Goal: Task Accomplishment & Management: Manage account settings

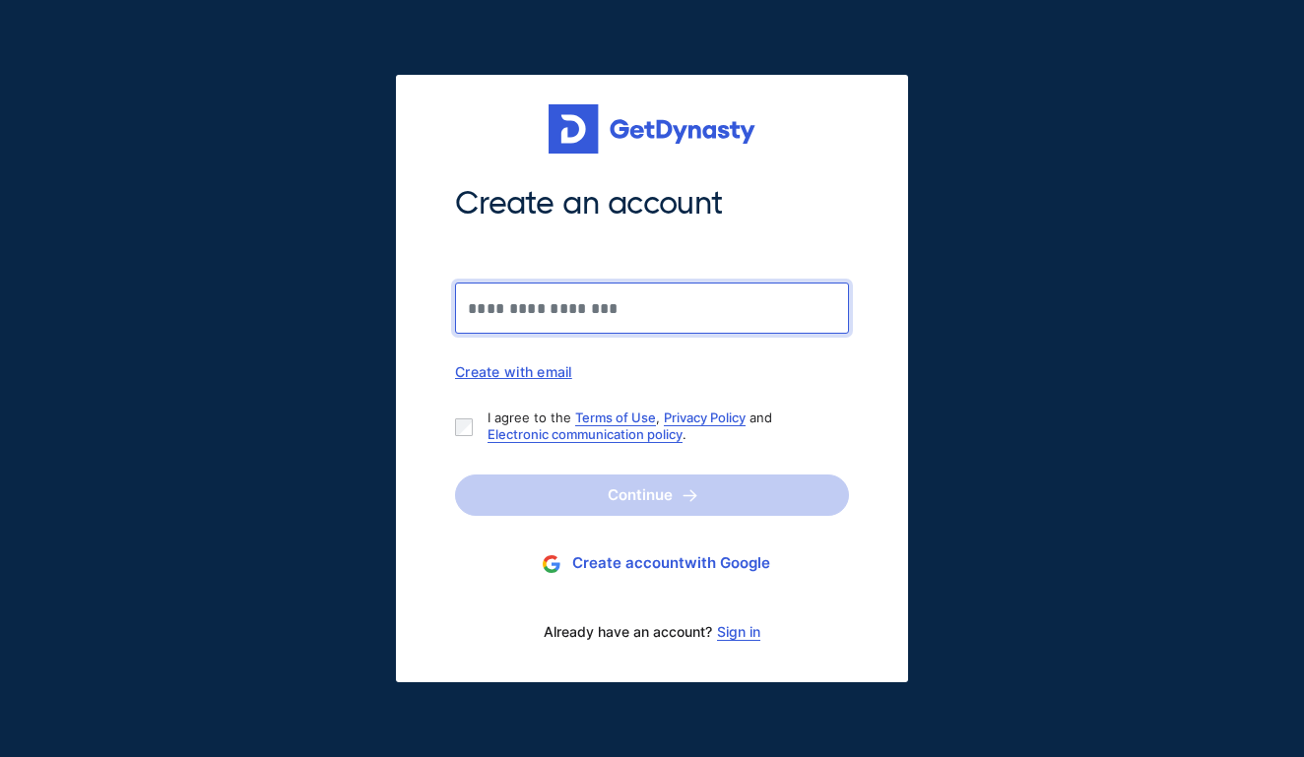
click at [644, 306] on input "Create an account" at bounding box center [652, 308] width 394 height 51
type input "**********"
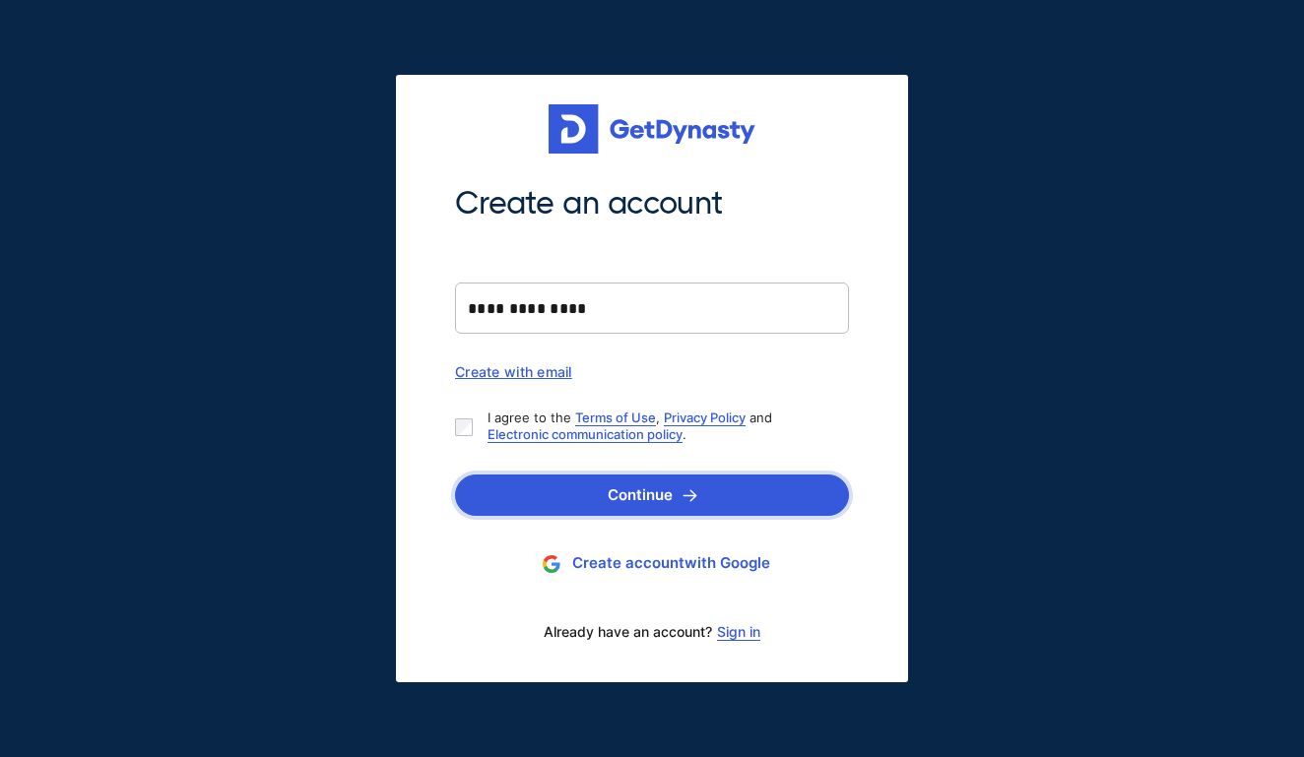
click at [641, 485] on button "Continue" at bounding box center [652, 495] width 394 height 41
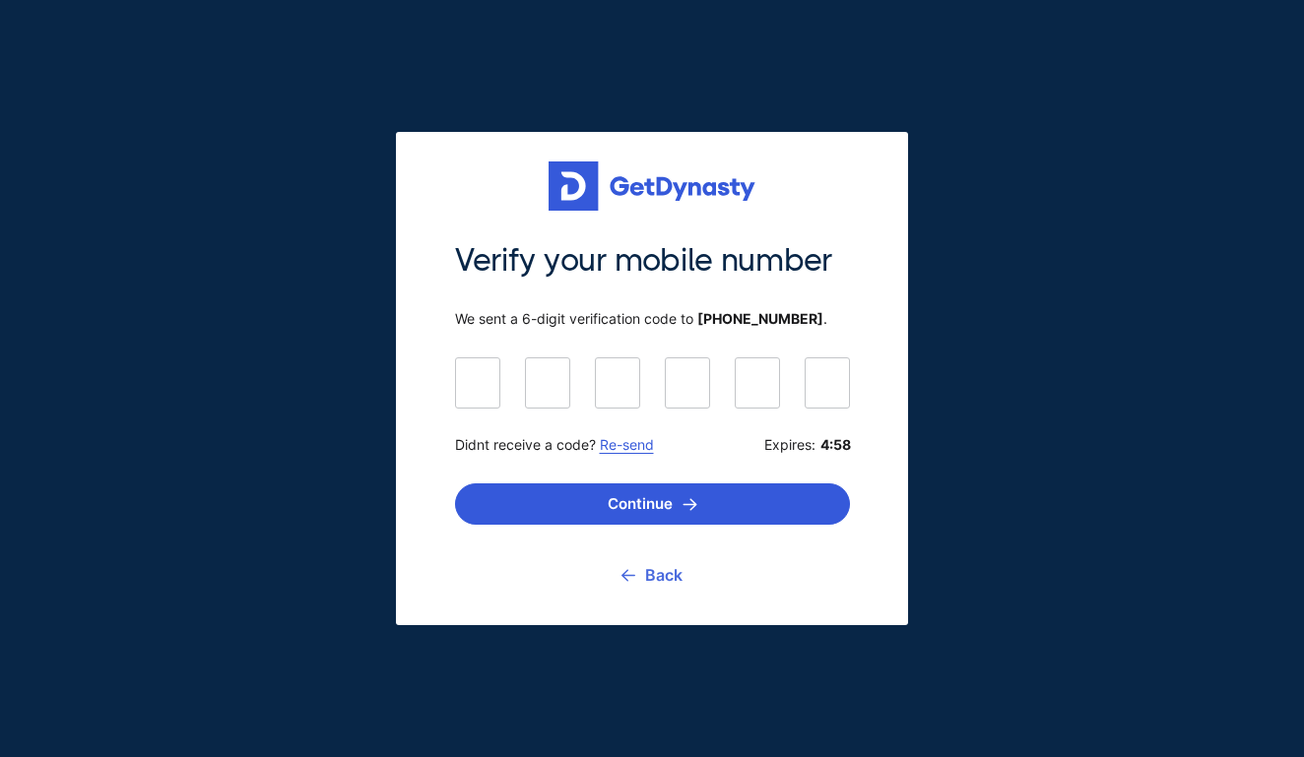
click at [655, 571] on link "Back" at bounding box center [652, 575] width 61 height 49
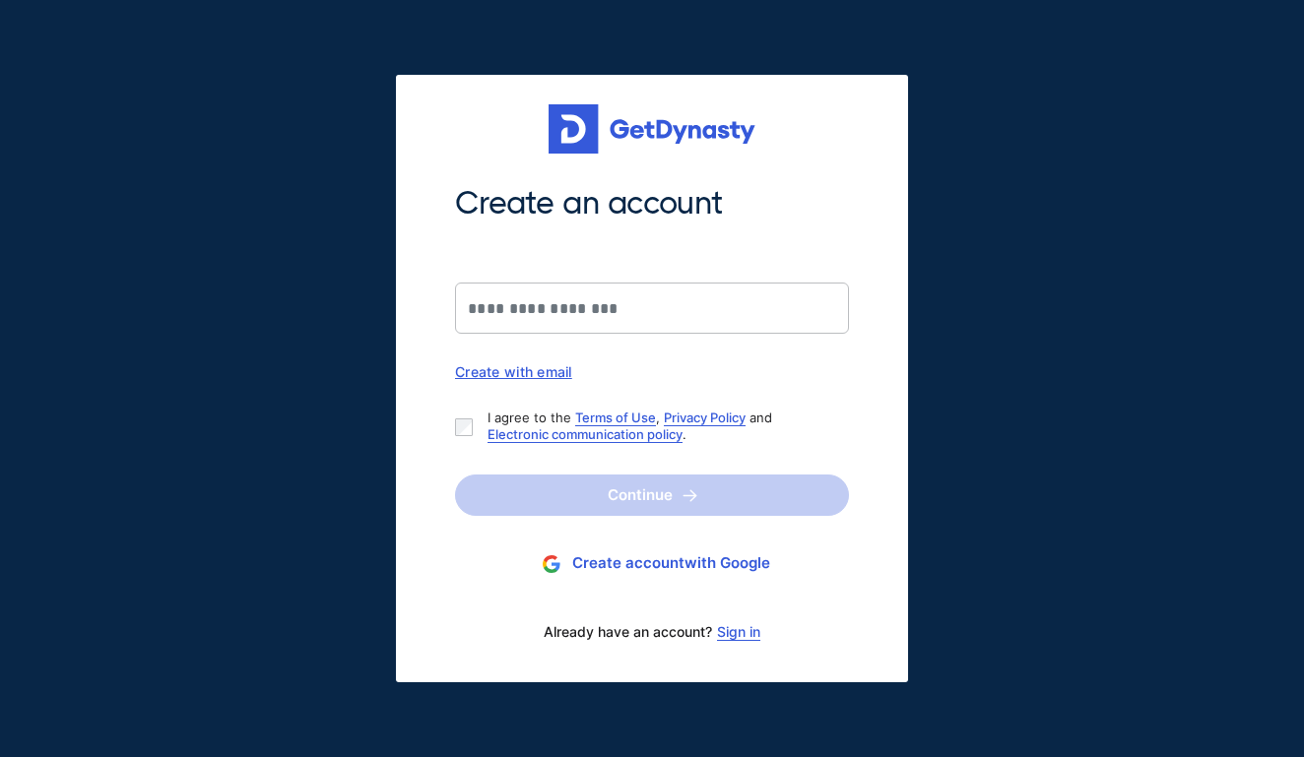
click at [741, 634] on link "Sign in" at bounding box center [738, 632] width 43 height 16
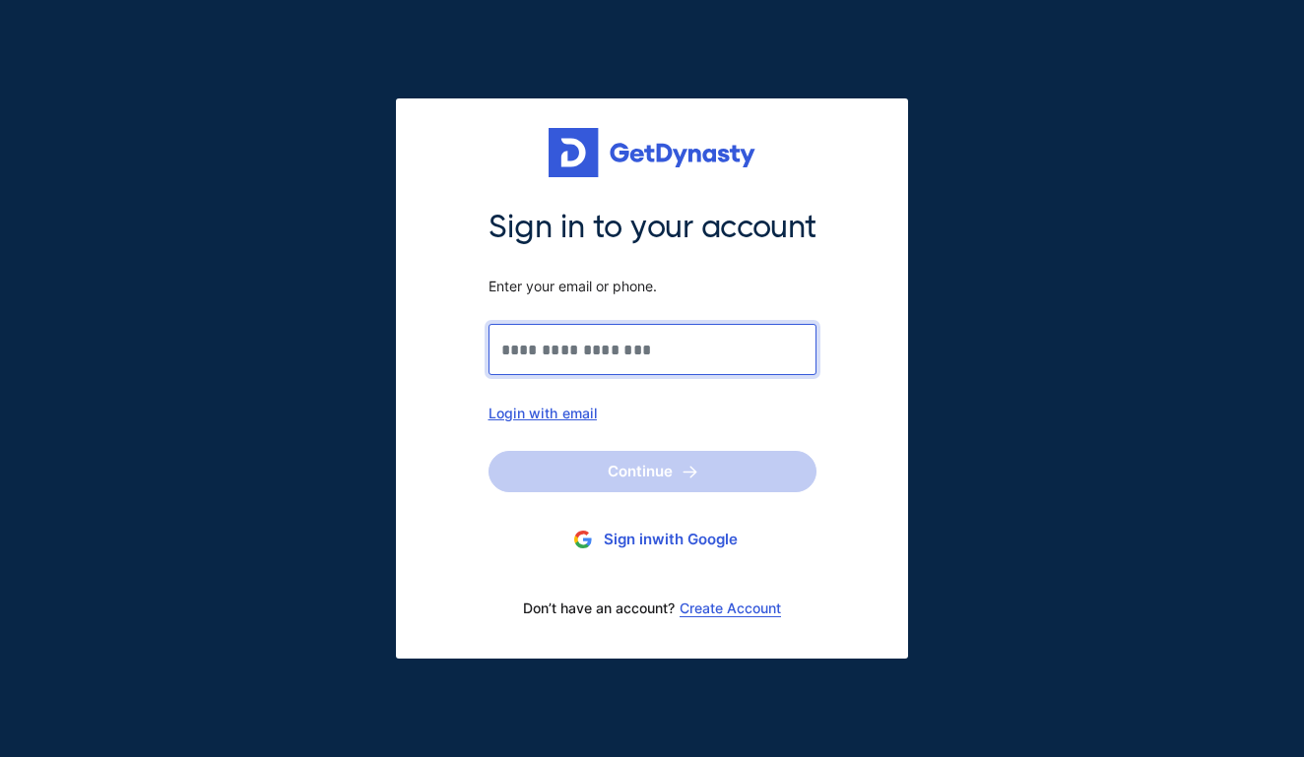
click at [621, 368] on input "Sign in to your account Enter your email or phone." at bounding box center [653, 349] width 328 height 51
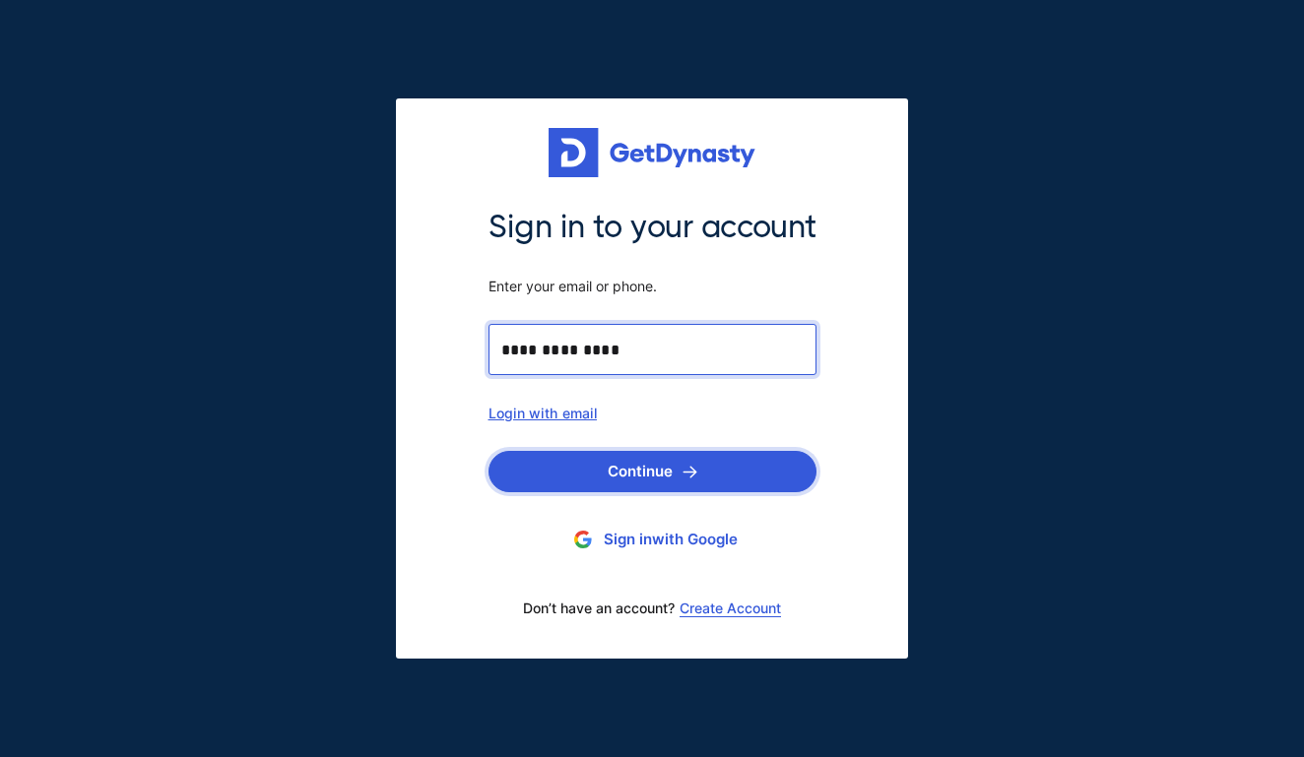
type input "**********"
click at [684, 471] on img "submit" at bounding box center [690, 472] width 15 height 13
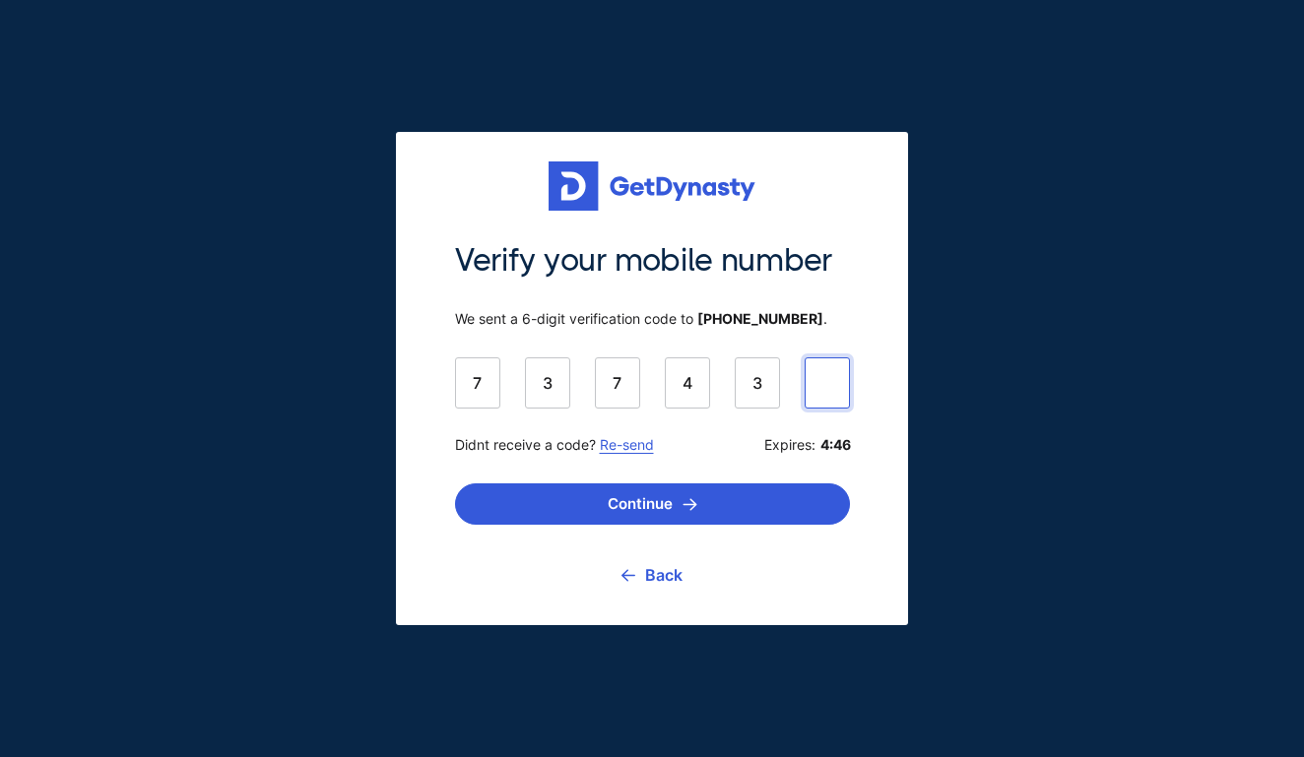
type input "******"
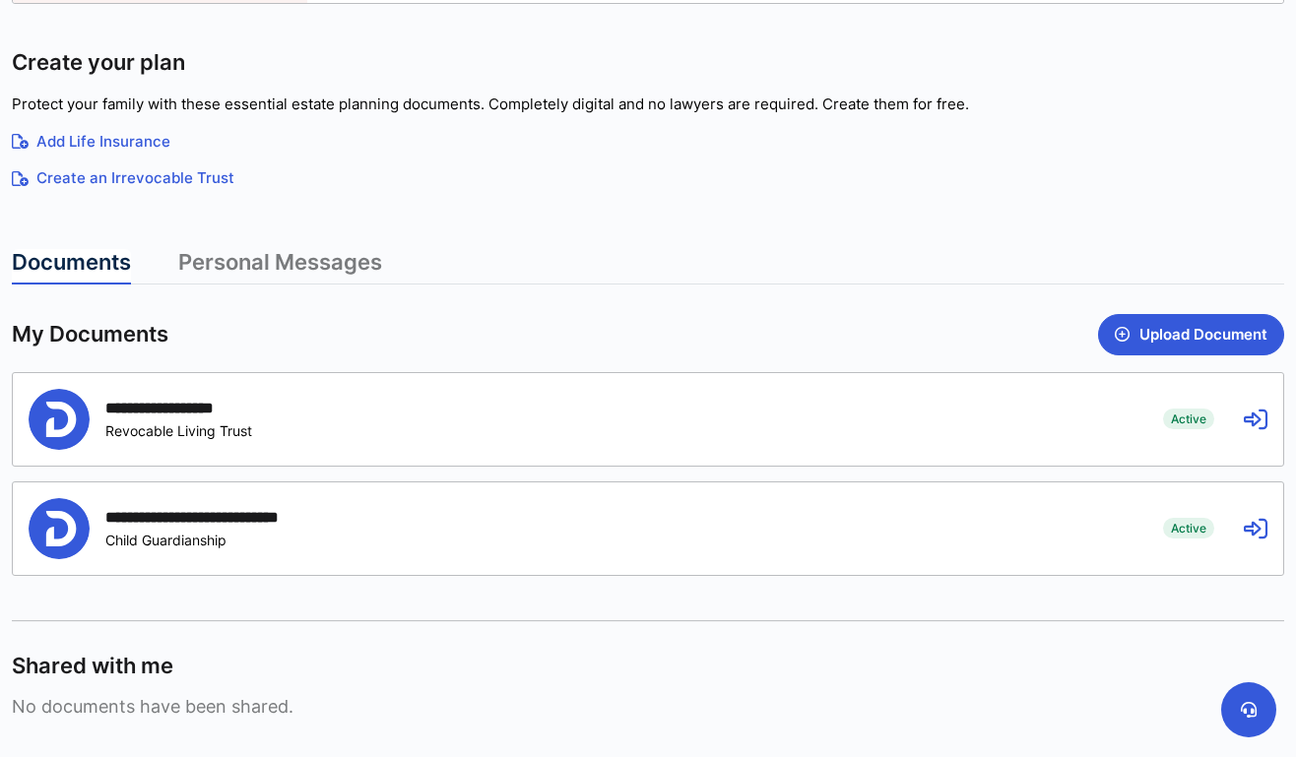
scroll to position [311, 0]
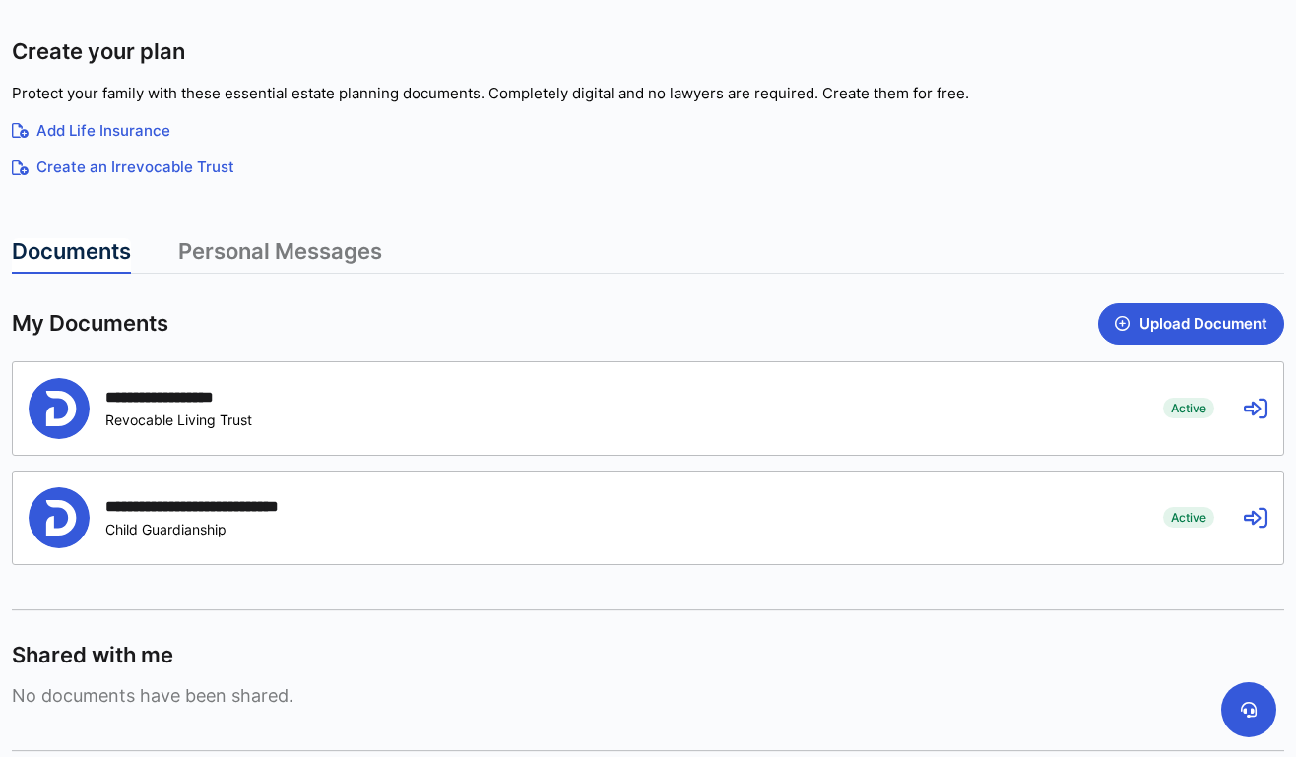
click at [1260, 522] on icon at bounding box center [1256, 518] width 24 height 24
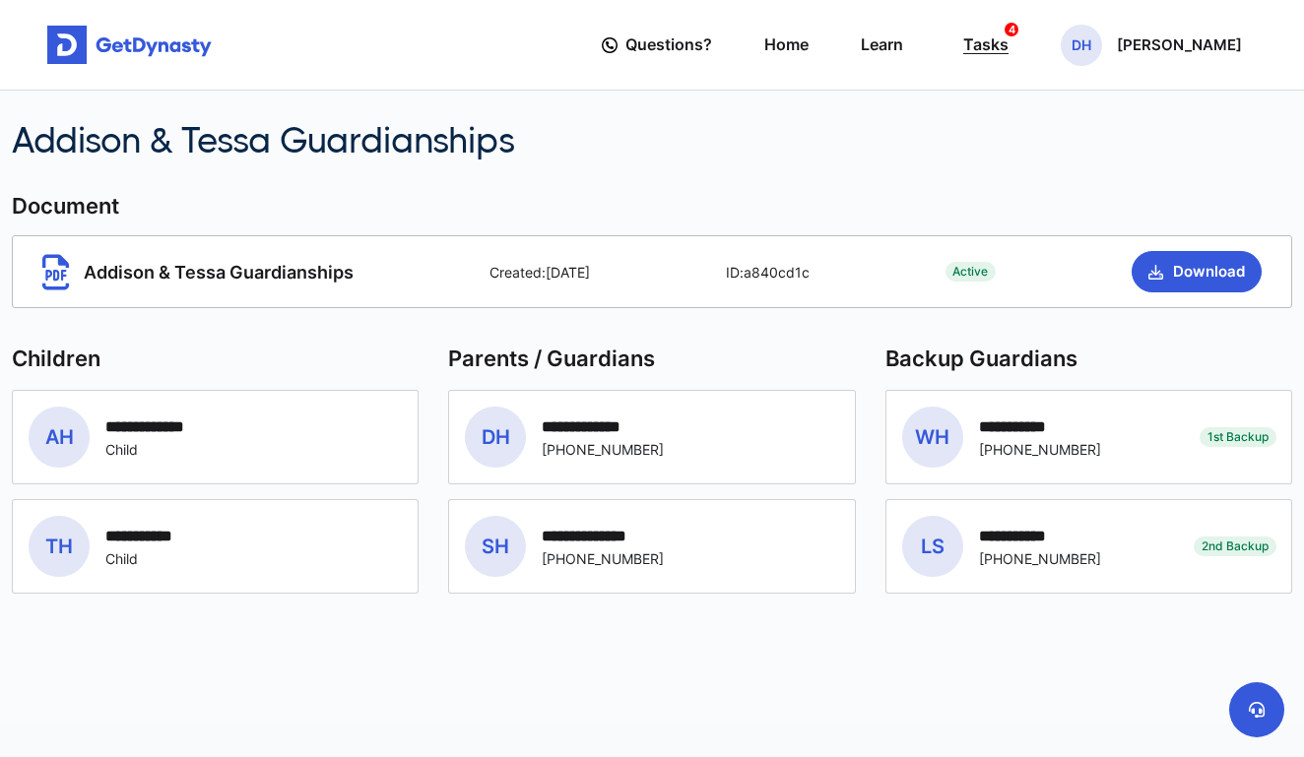
click at [1009, 59] on div "Tasks 4" at bounding box center [985, 45] width 45 height 36
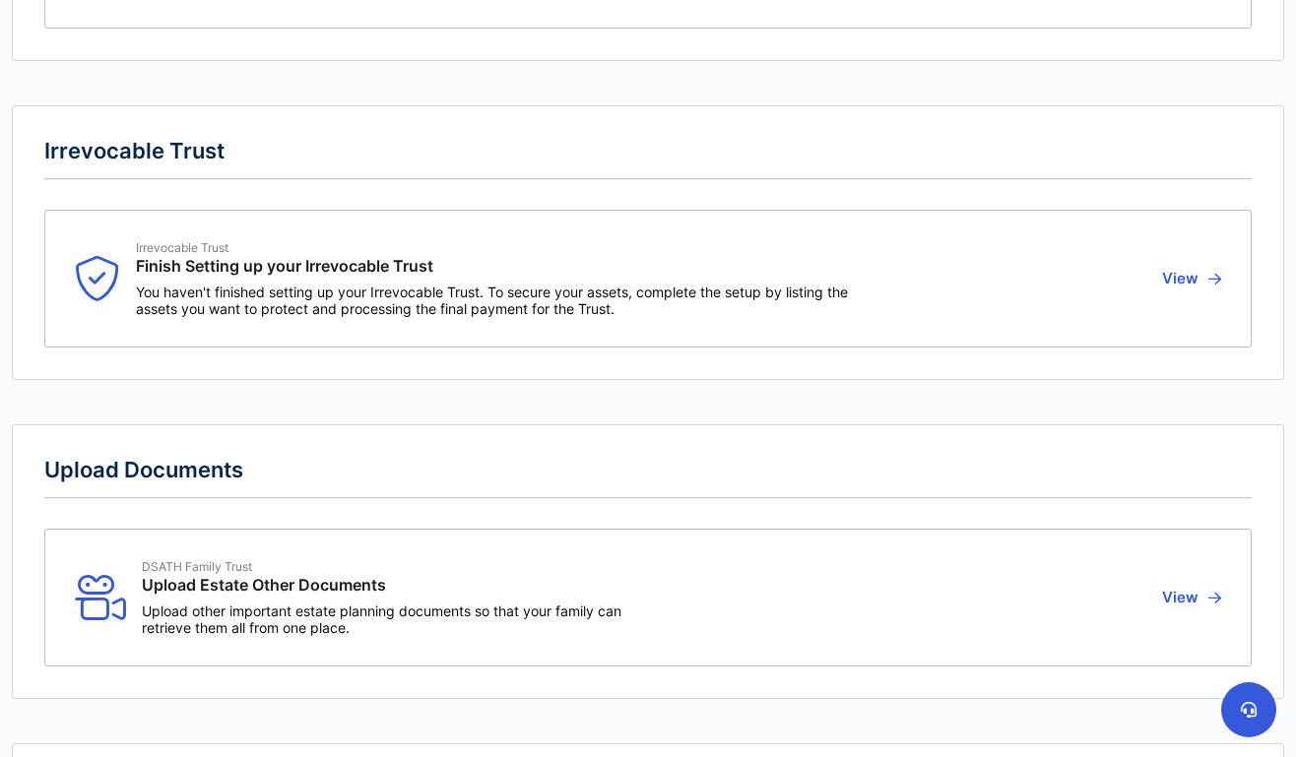
scroll to position [483, 0]
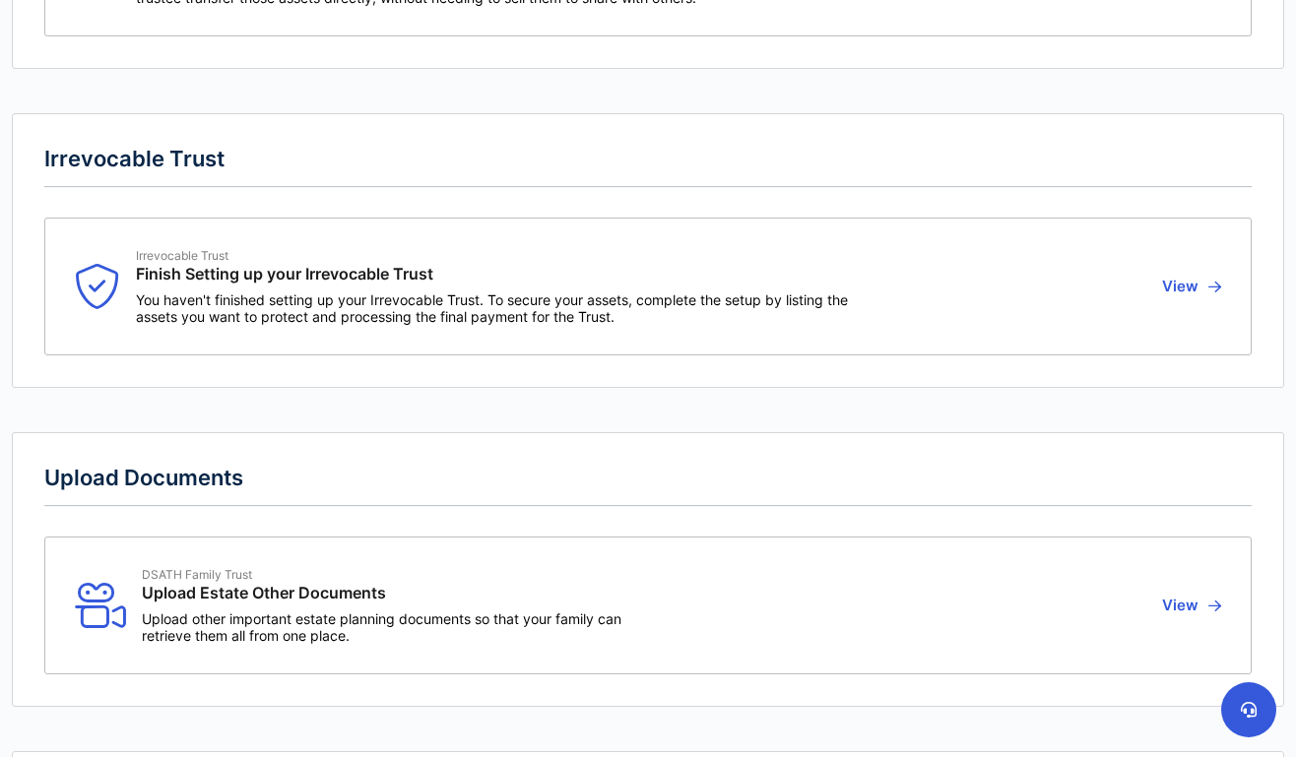
click at [1185, 287] on button "View" at bounding box center [1188, 286] width 65 height 77
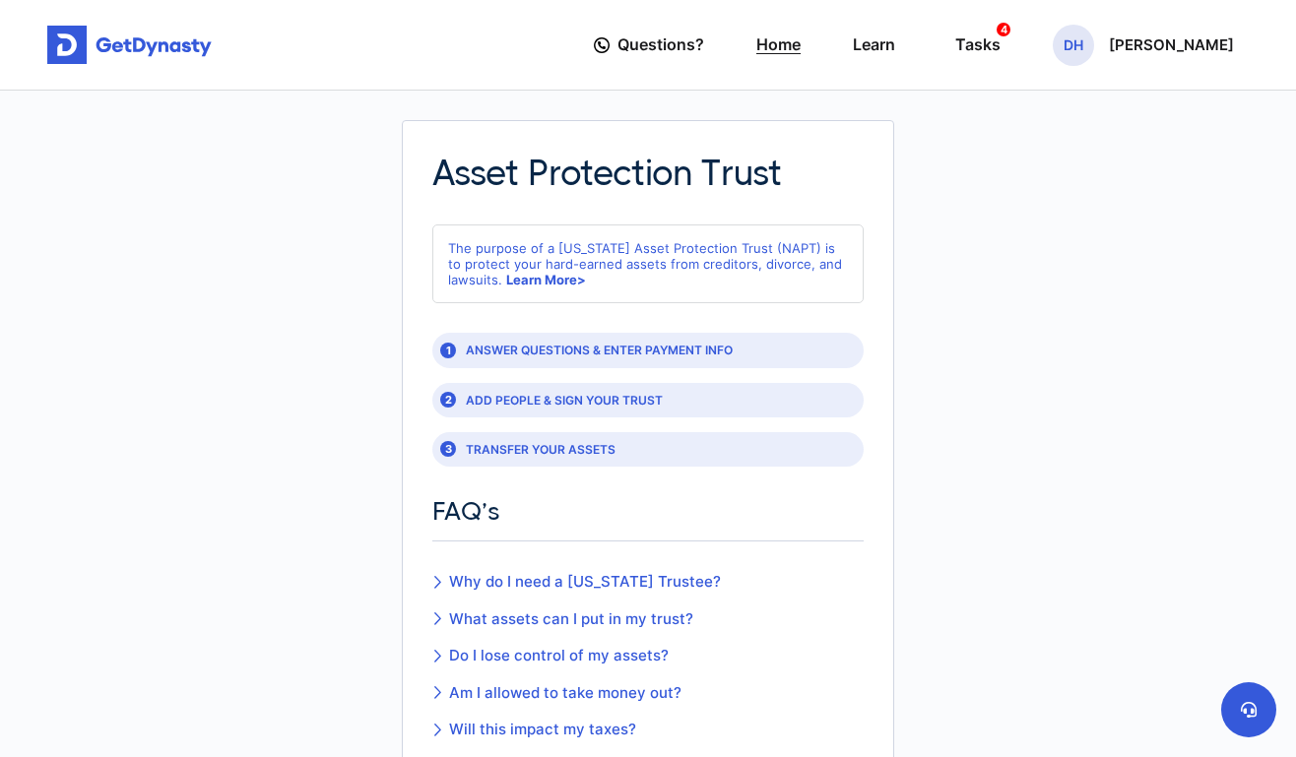
click at [789, 52] on link "Home" at bounding box center [778, 45] width 44 height 56
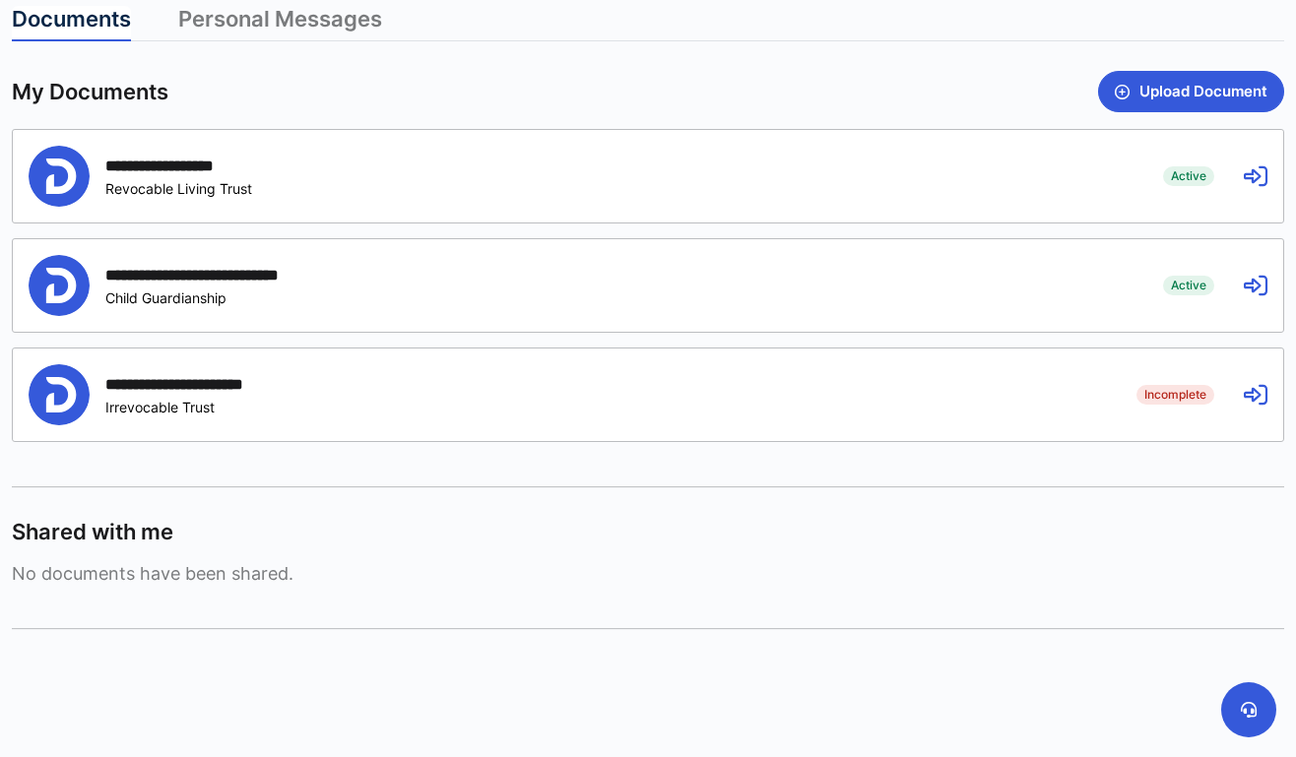
scroll to position [505, 0]
click at [1252, 391] on icon at bounding box center [1256, 396] width 24 height 24
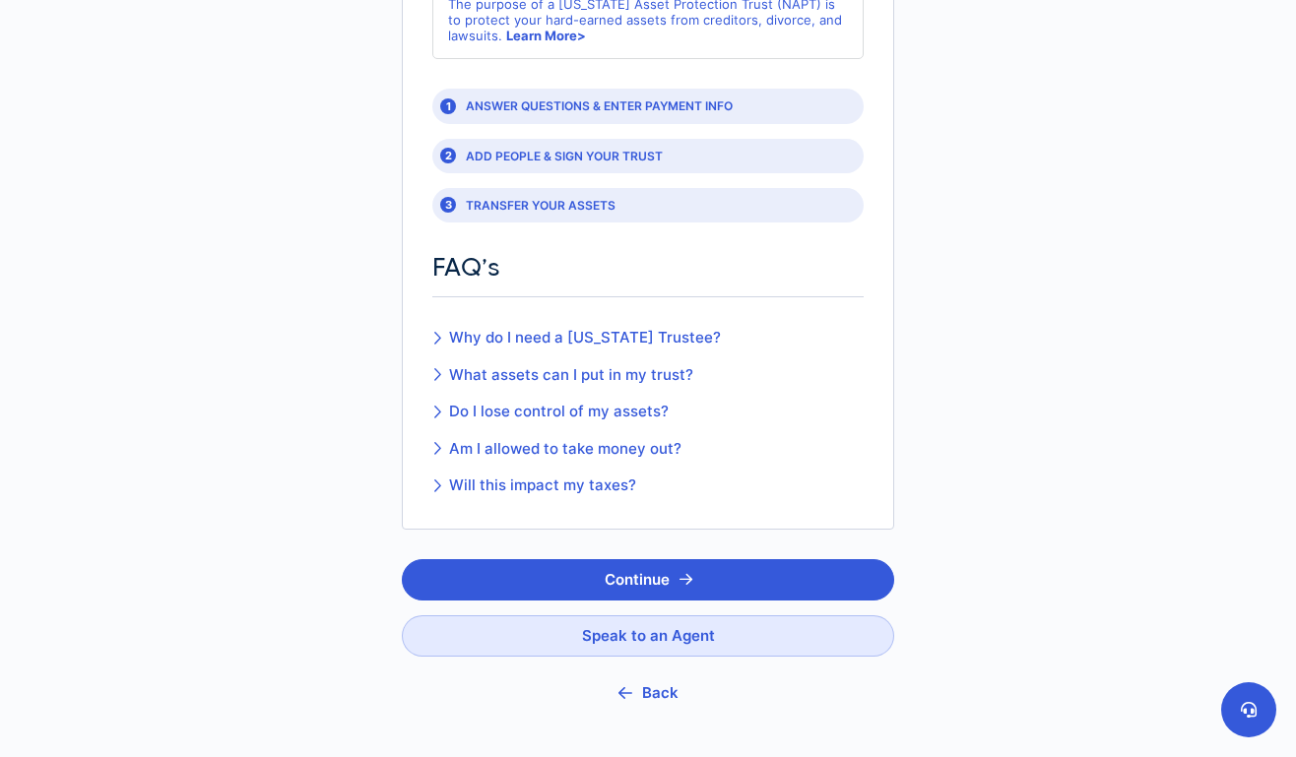
scroll to position [252, 0]
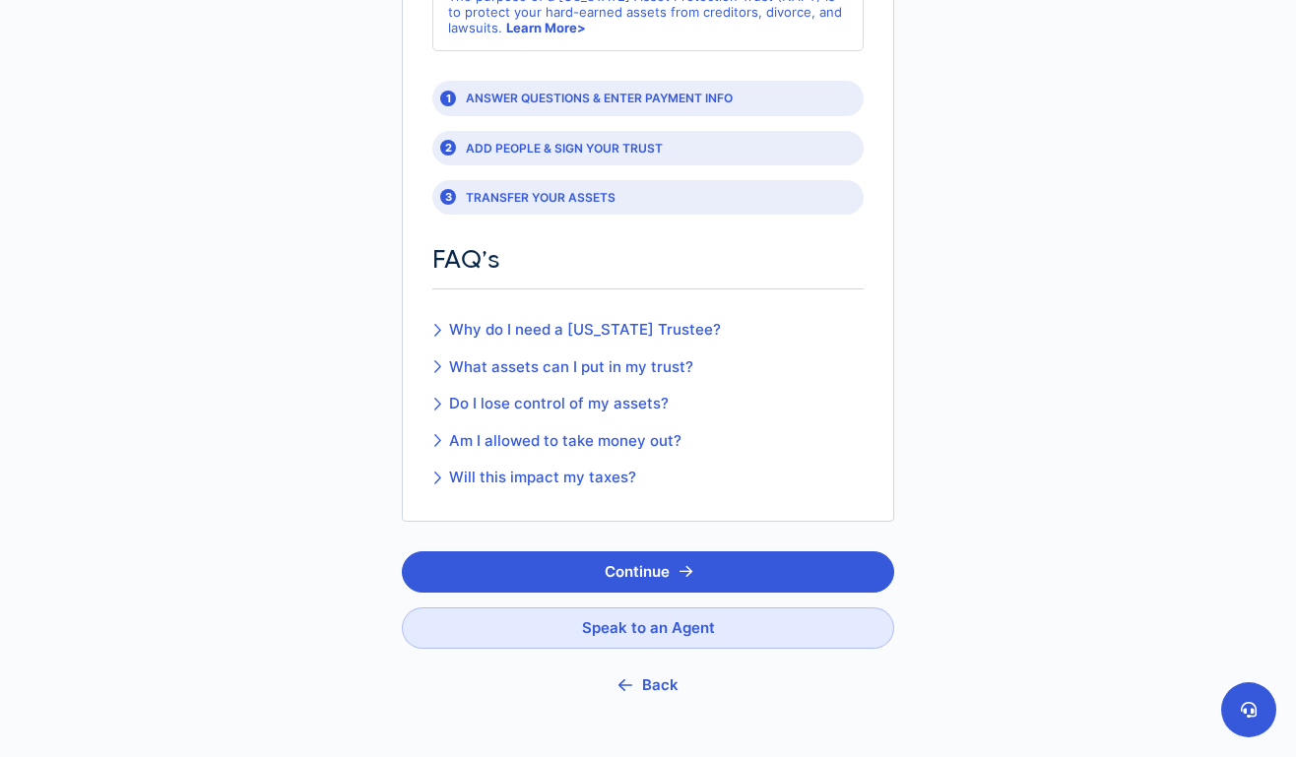
click at [646, 691] on button "Back" at bounding box center [648, 685] width 492 height 43
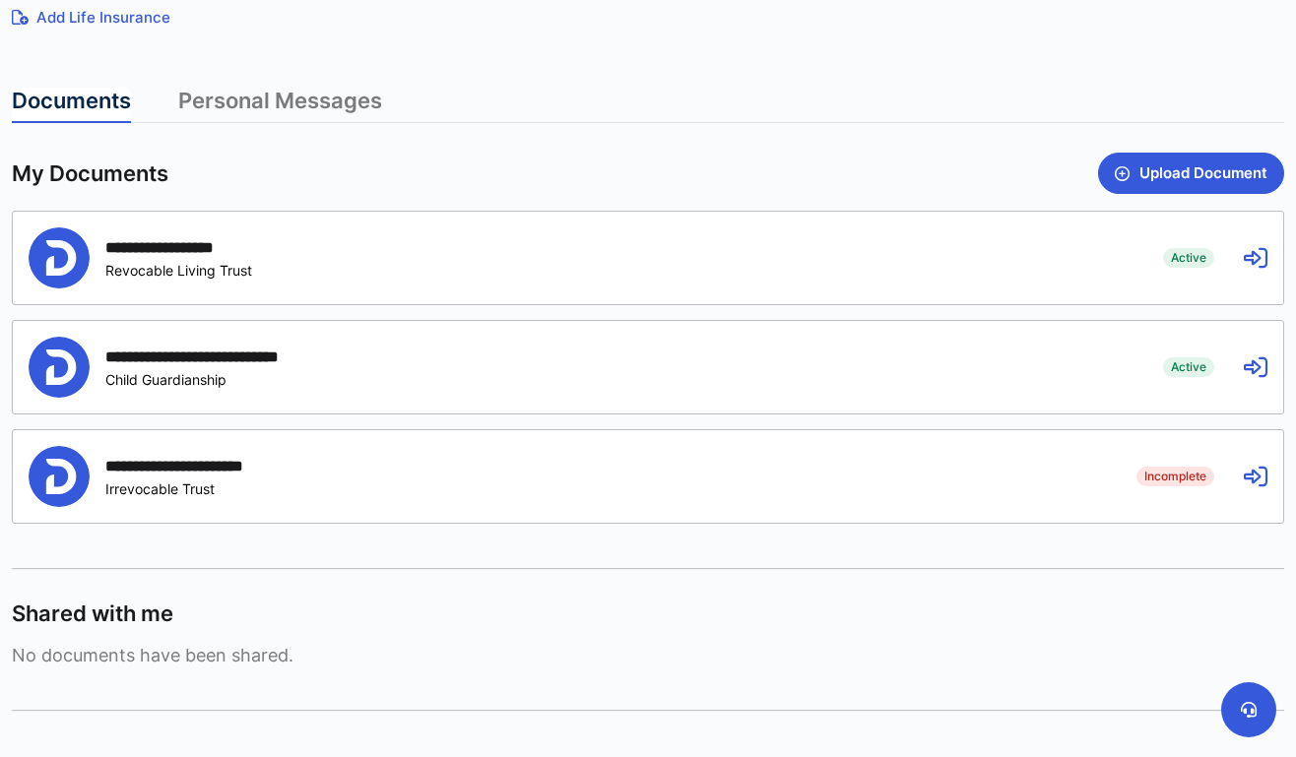
scroll to position [439, 0]
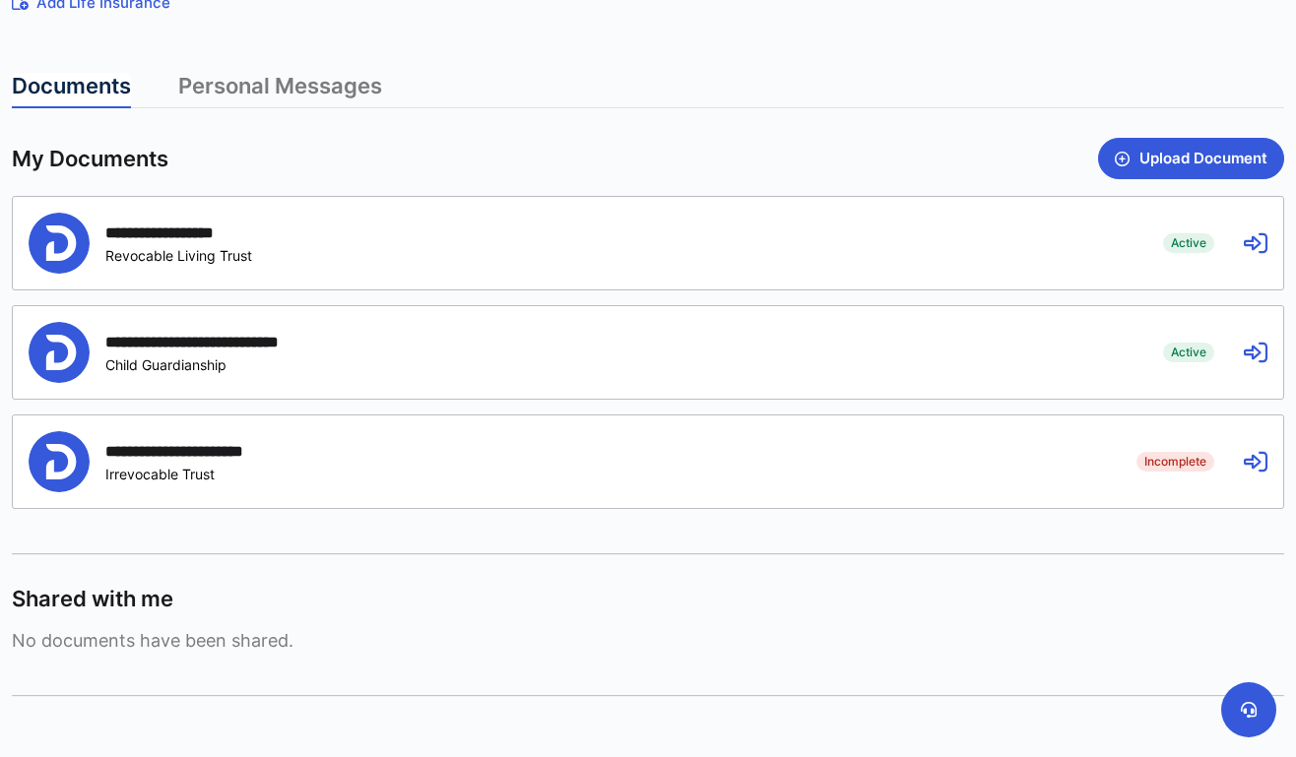
click at [1252, 239] on icon at bounding box center [1256, 243] width 24 height 24
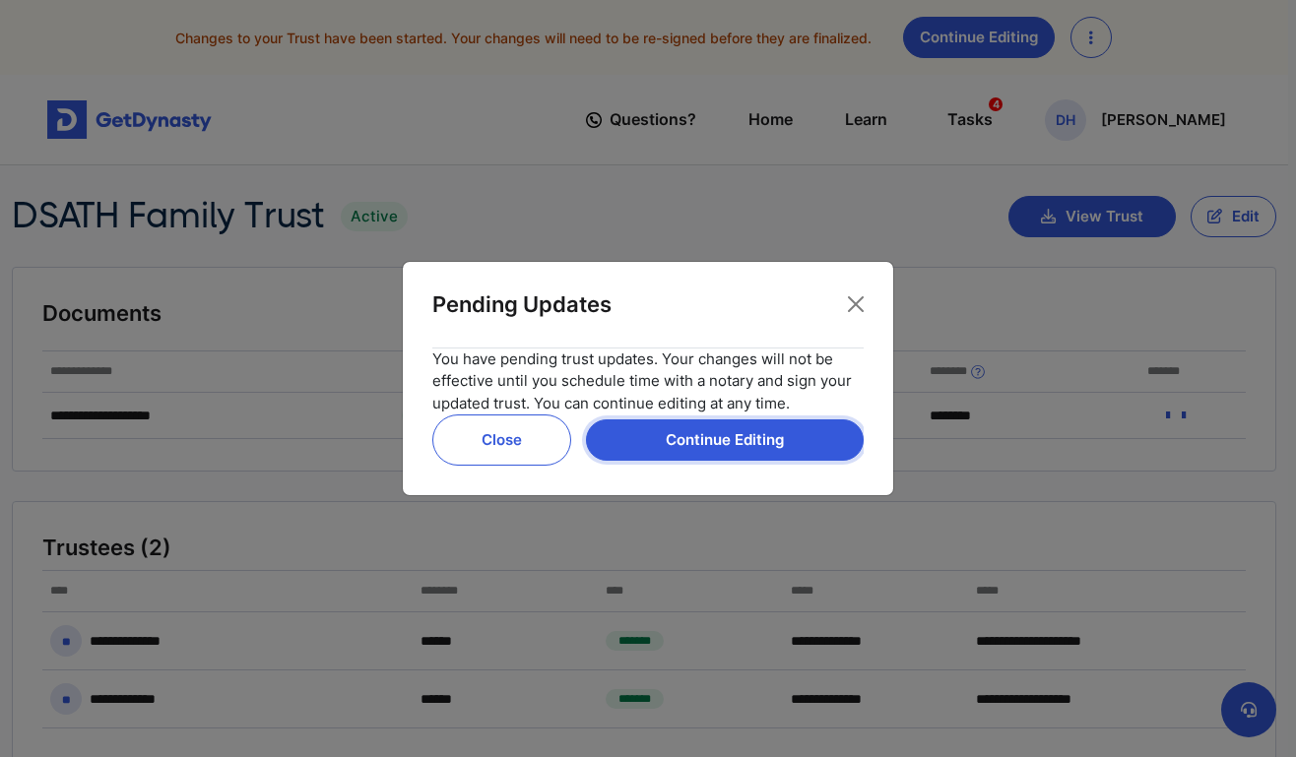
click at [698, 452] on button "Continue Editing" at bounding box center [725, 440] width 278 height 41
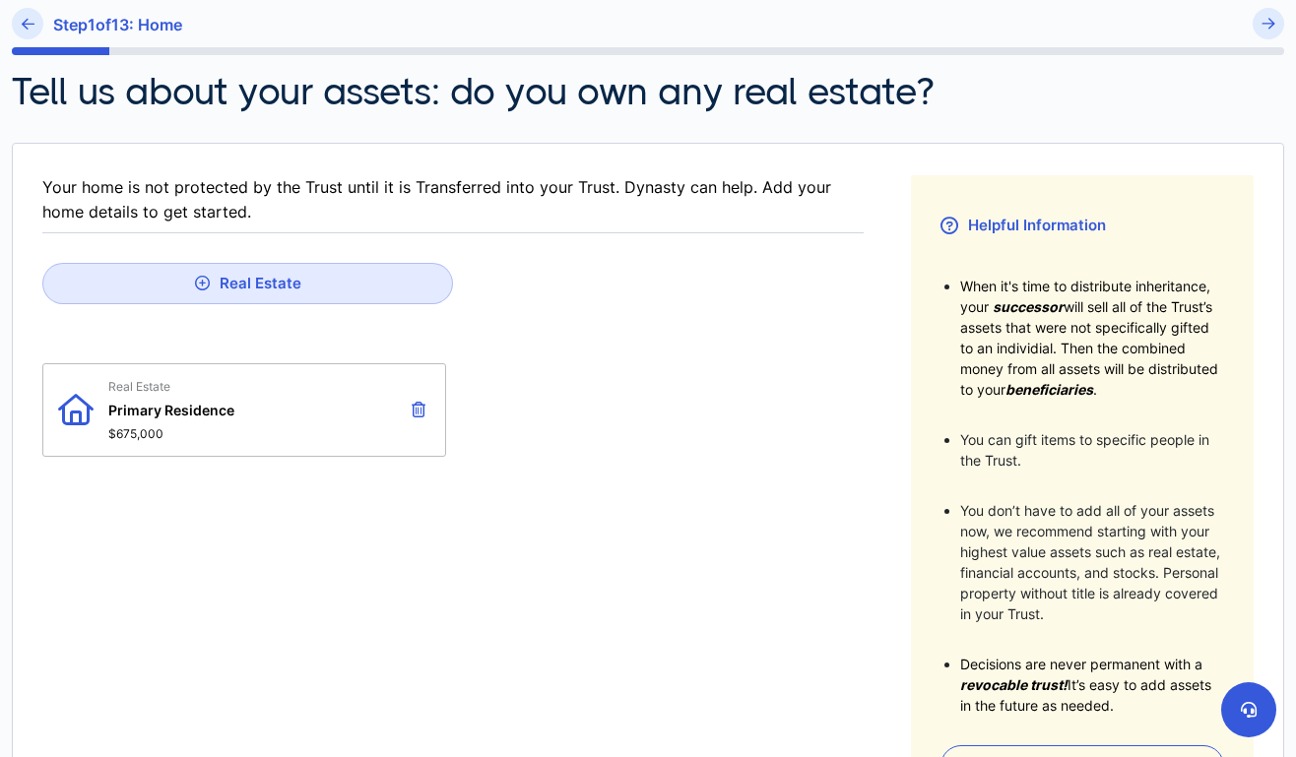
scroll to position [244, 0]
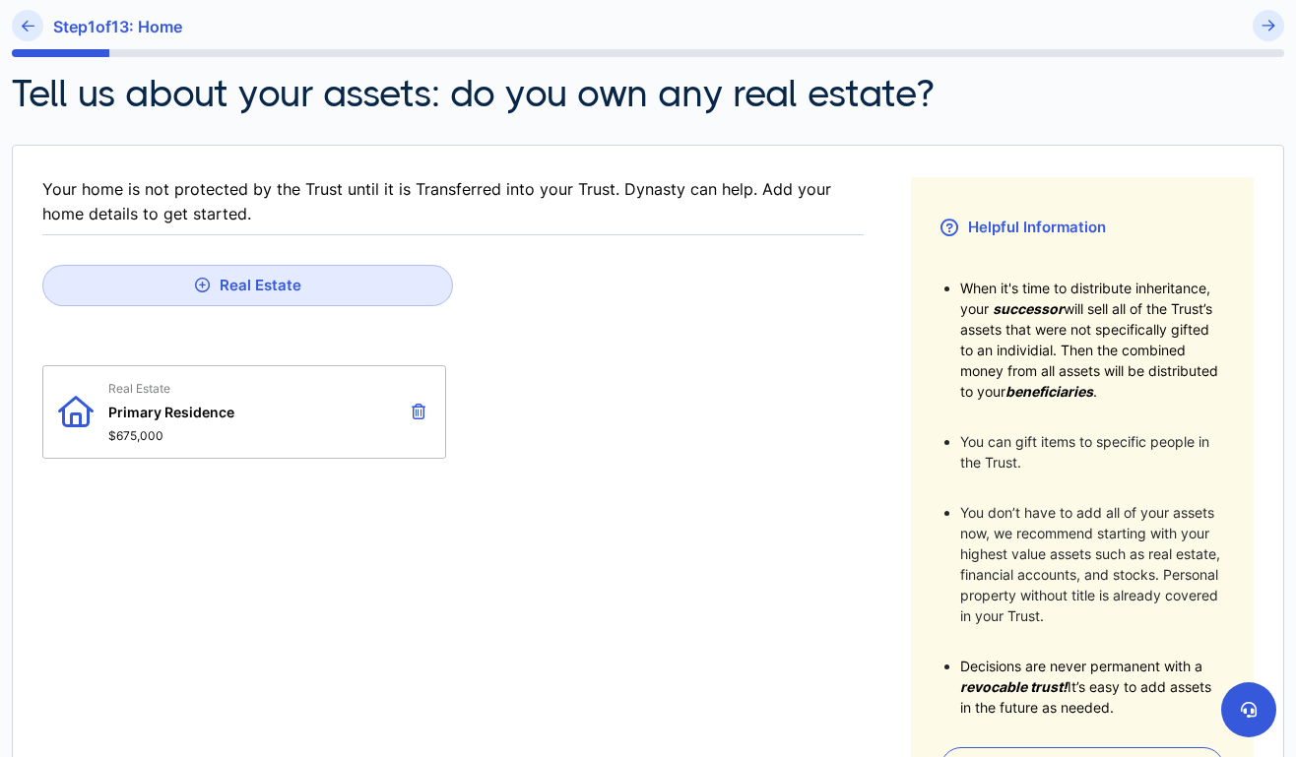
click at [149, 404] on span "Primary Residence" at bounding box center [171, 412] width 126 height 17
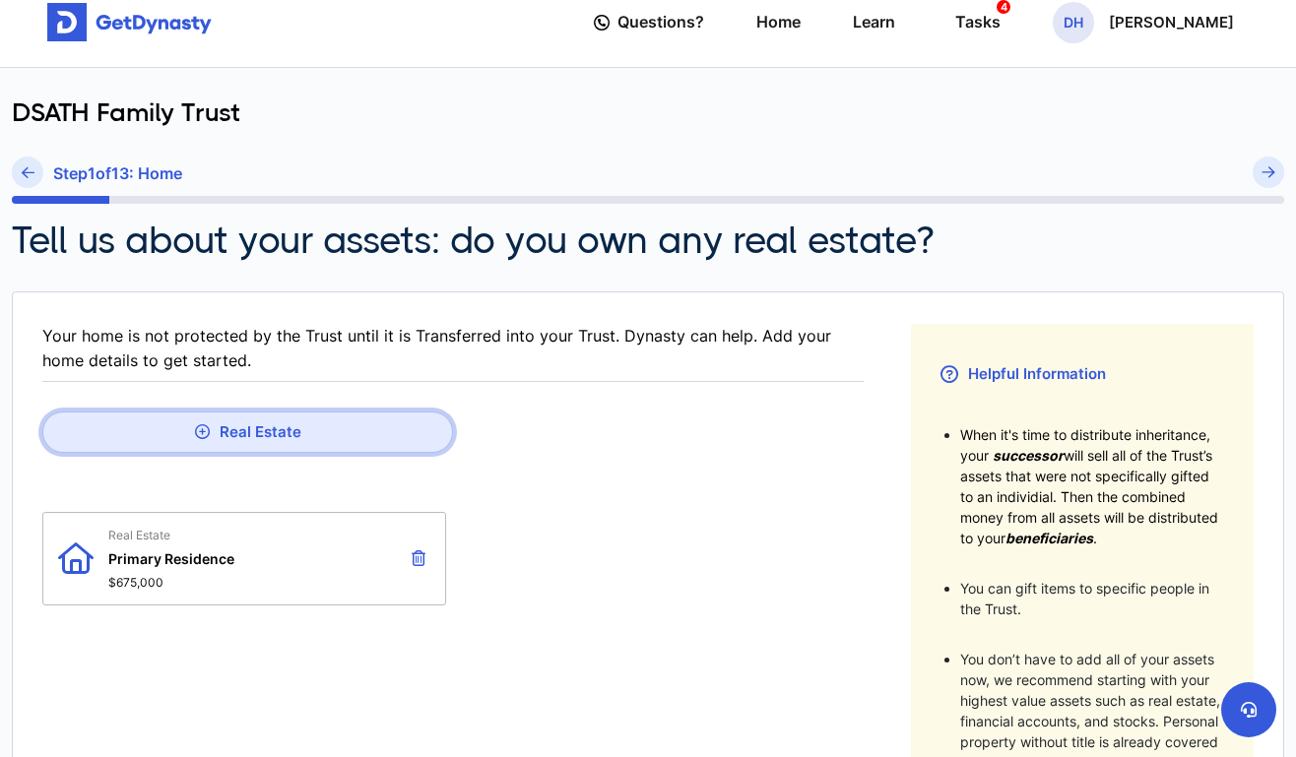
scroll to position [82, 0]
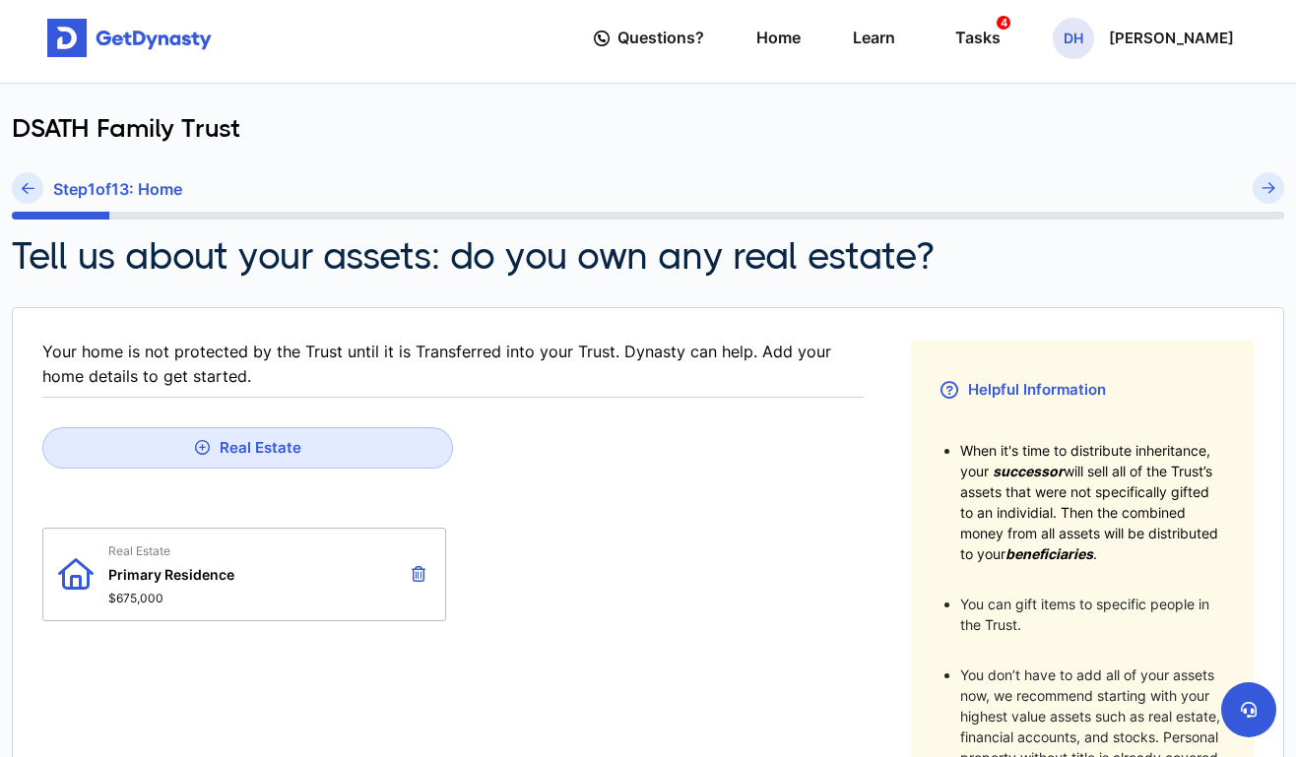
click at [421, 573] on icon at bounding box center [419, 574] width 14 height 16
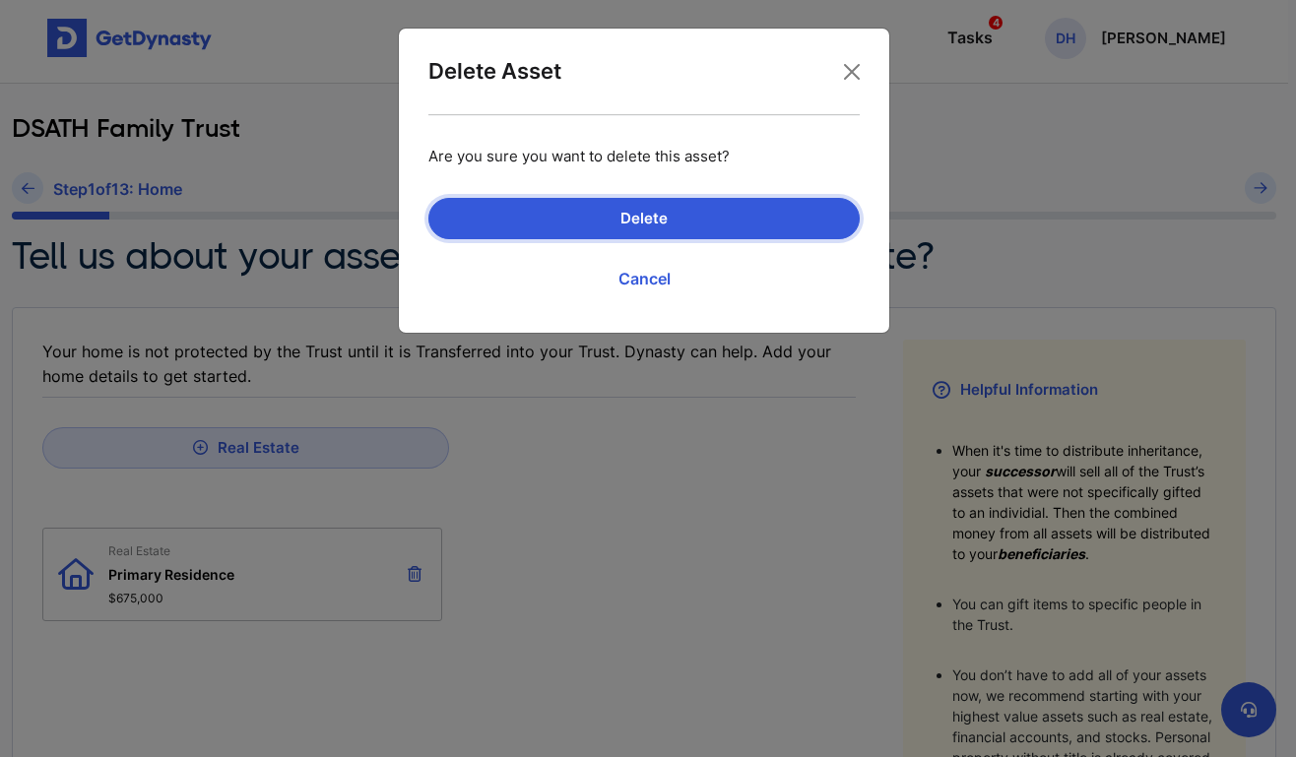
click at [679, 218] on button "Delete" at bounding box center [643, 218] width 431 height 41
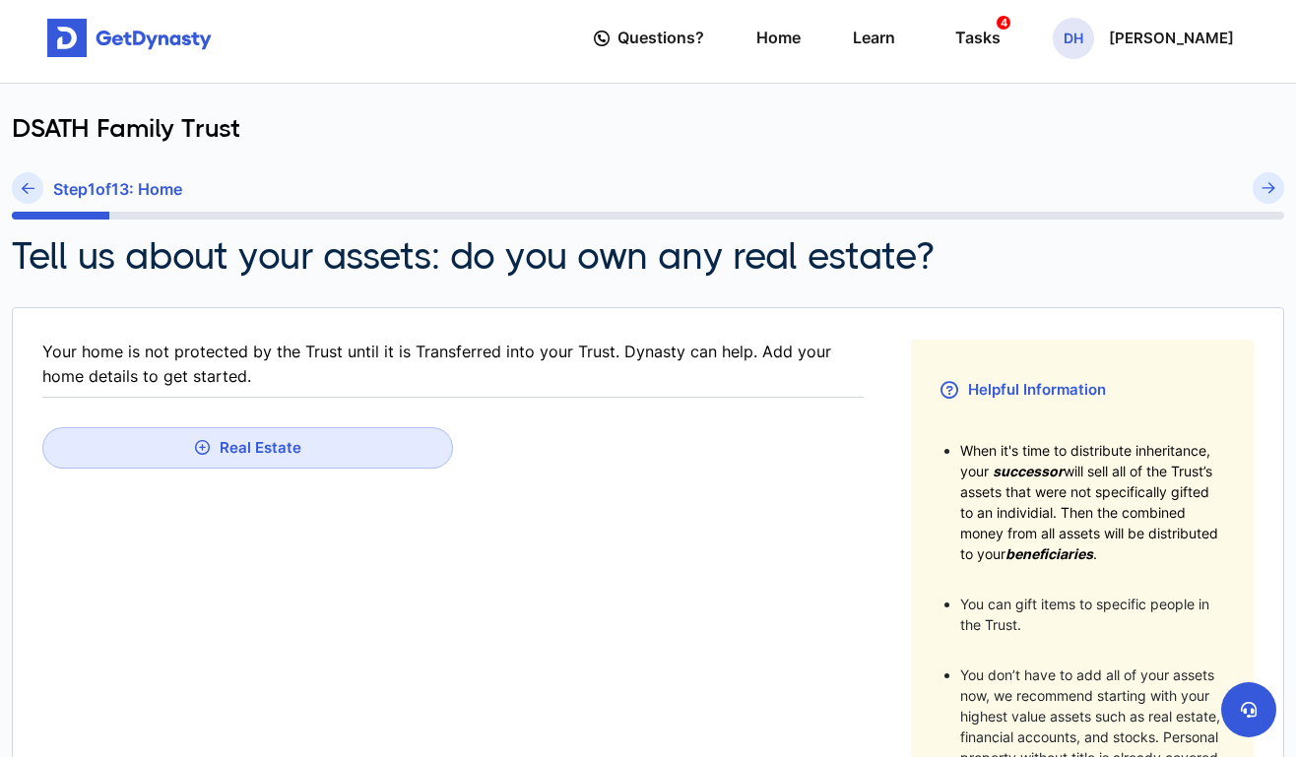
type input "**********"
type input "**"
type input "*****"
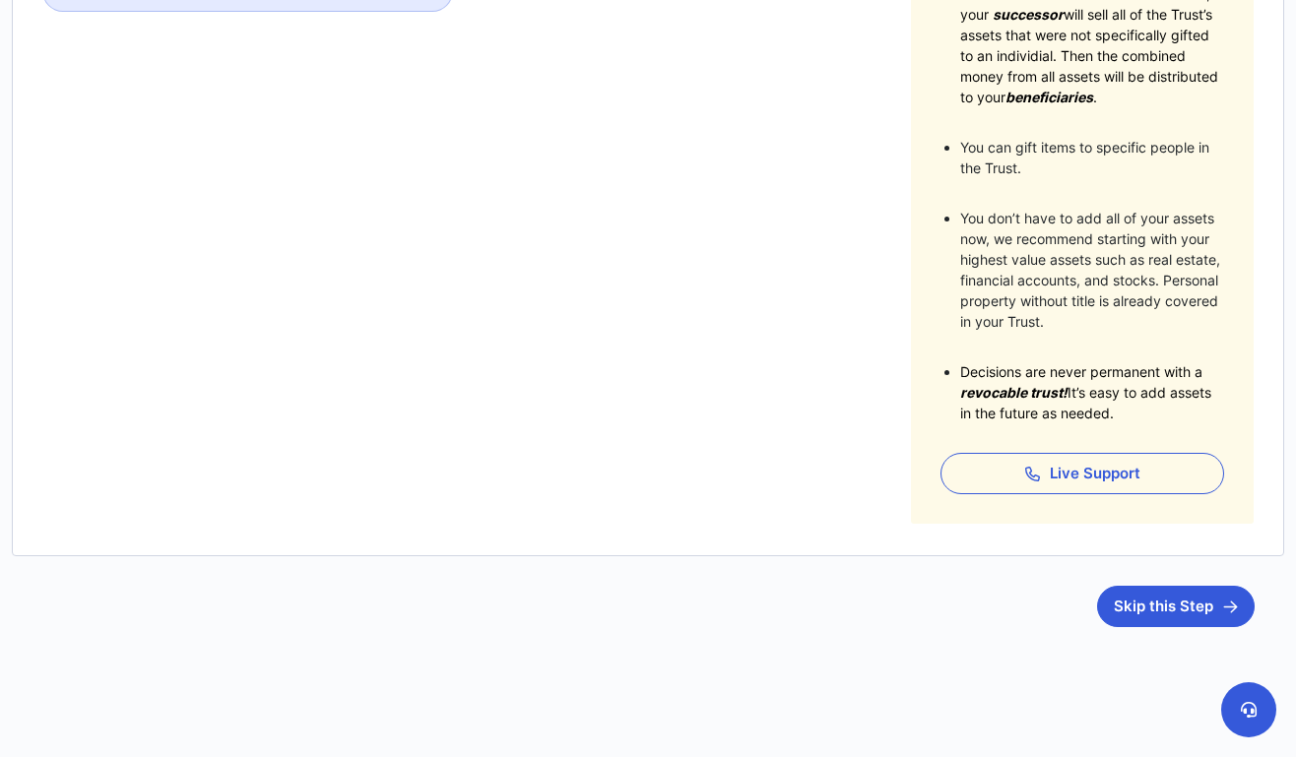
scroll to position [539, 0]
click at [1157, 612] on button "Skip this Step" at bounding box center [1176, 606] width 158 height 41
click at [1148, 617] on button "Skip this Step" at bounding box center [1176, 606] width 158 height 41
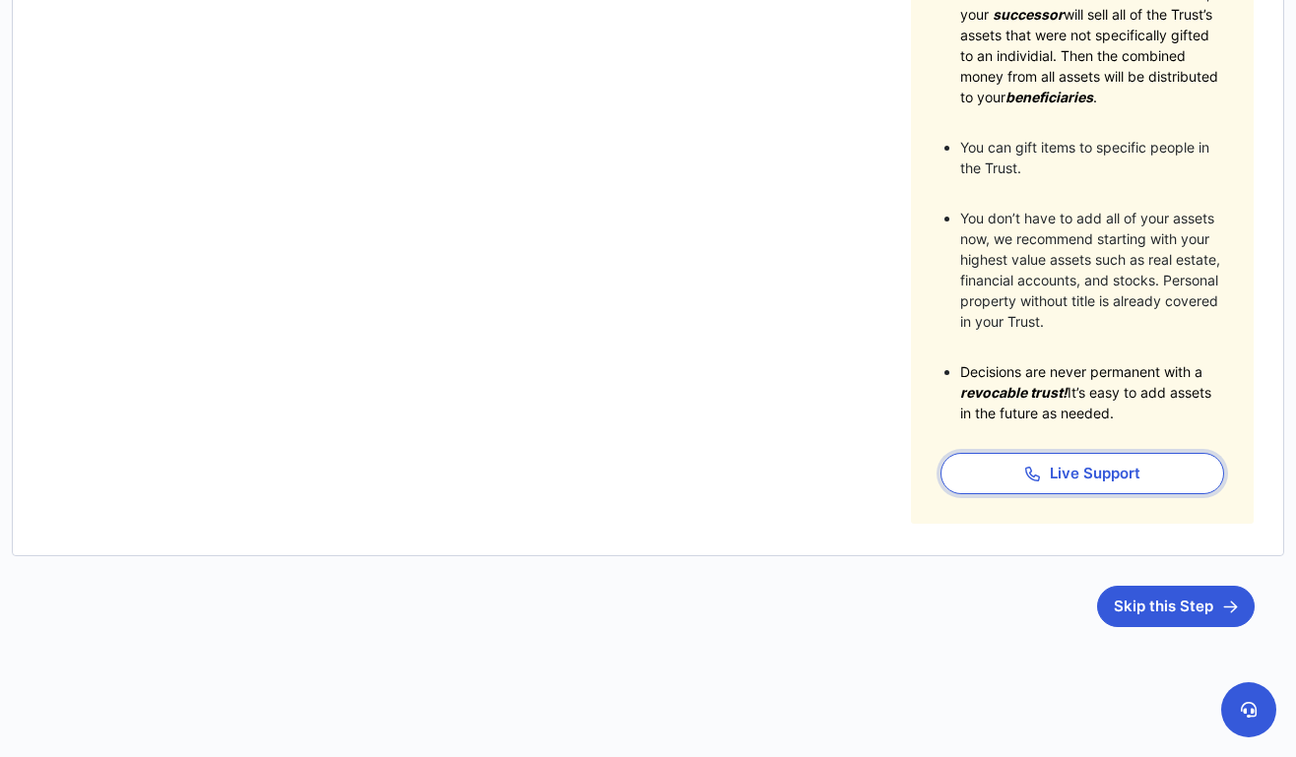
scroll to position [539, 0]
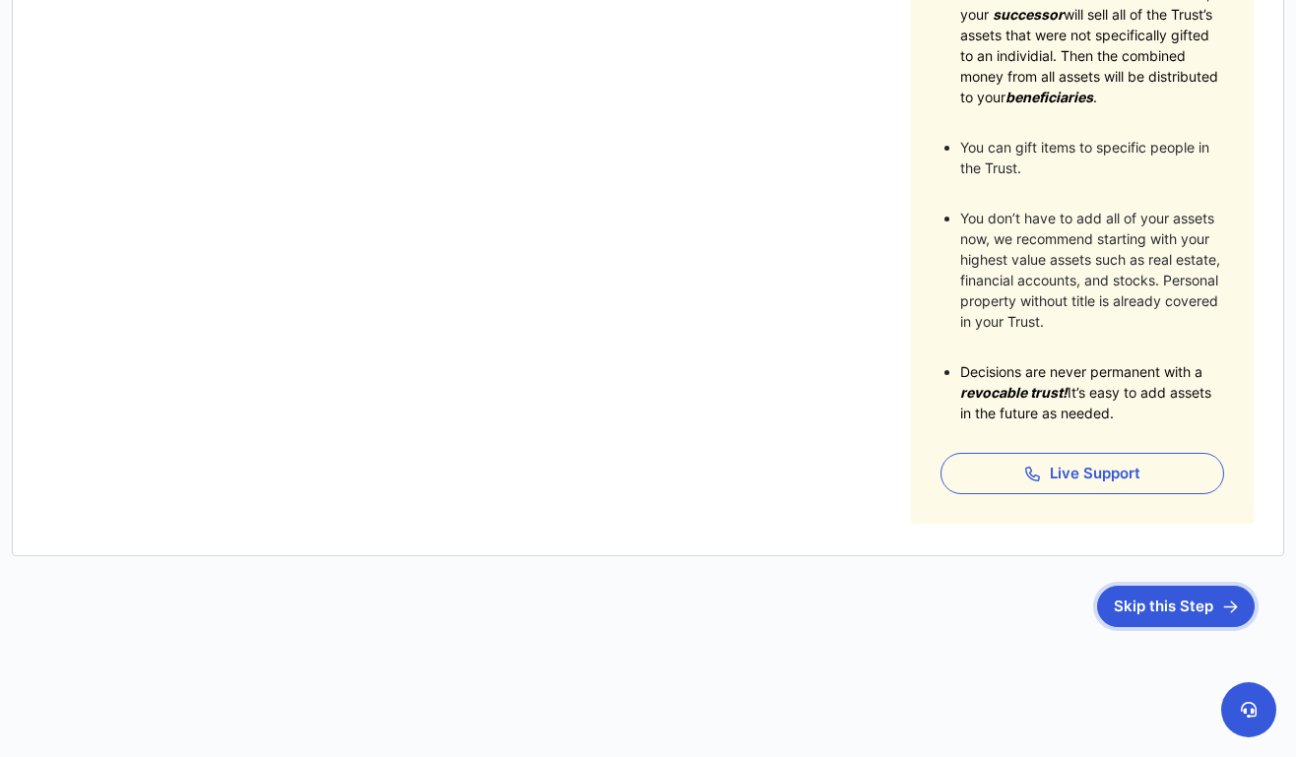
click at [1218, 602] on button "Skip this Step" at bounding box center [1176, 606] width 158 height 41
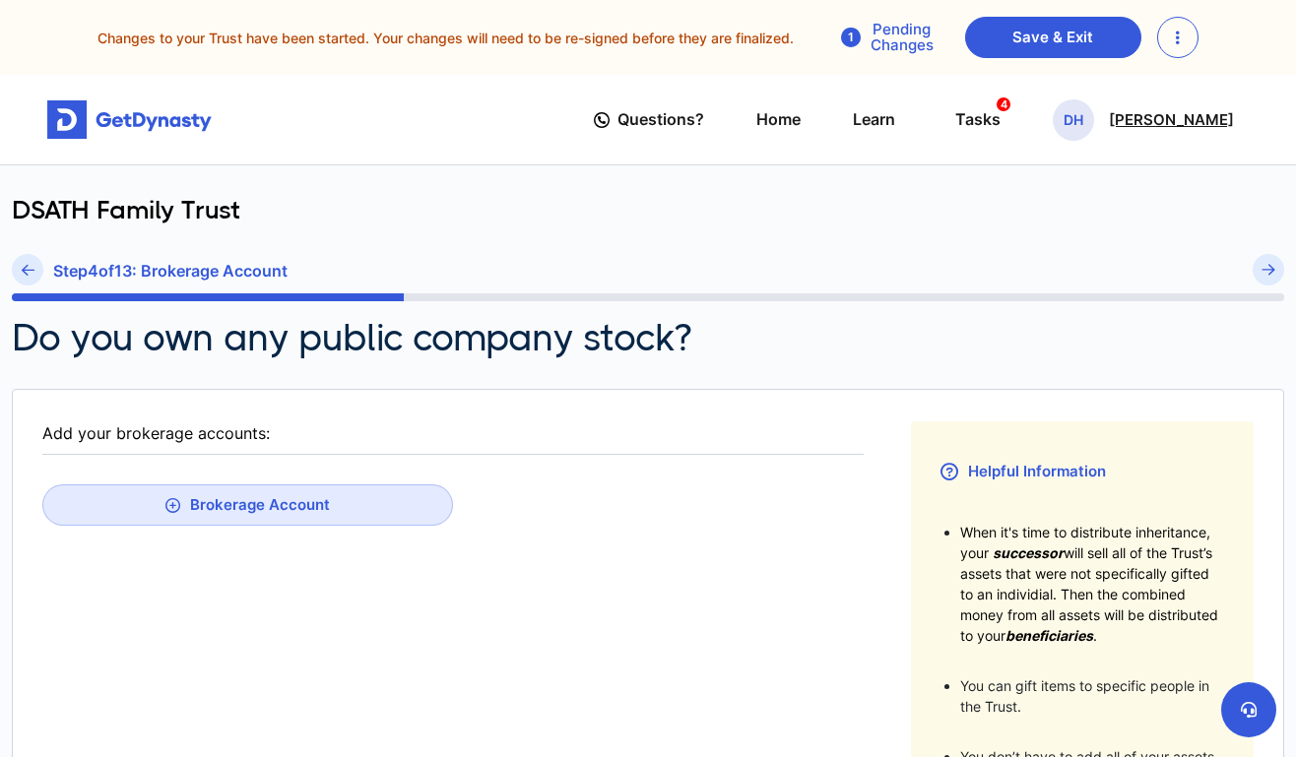
click at [1145, 121] on p "[PERSON_NAME]" at bounding box center [1171, 120] width 125 height 16
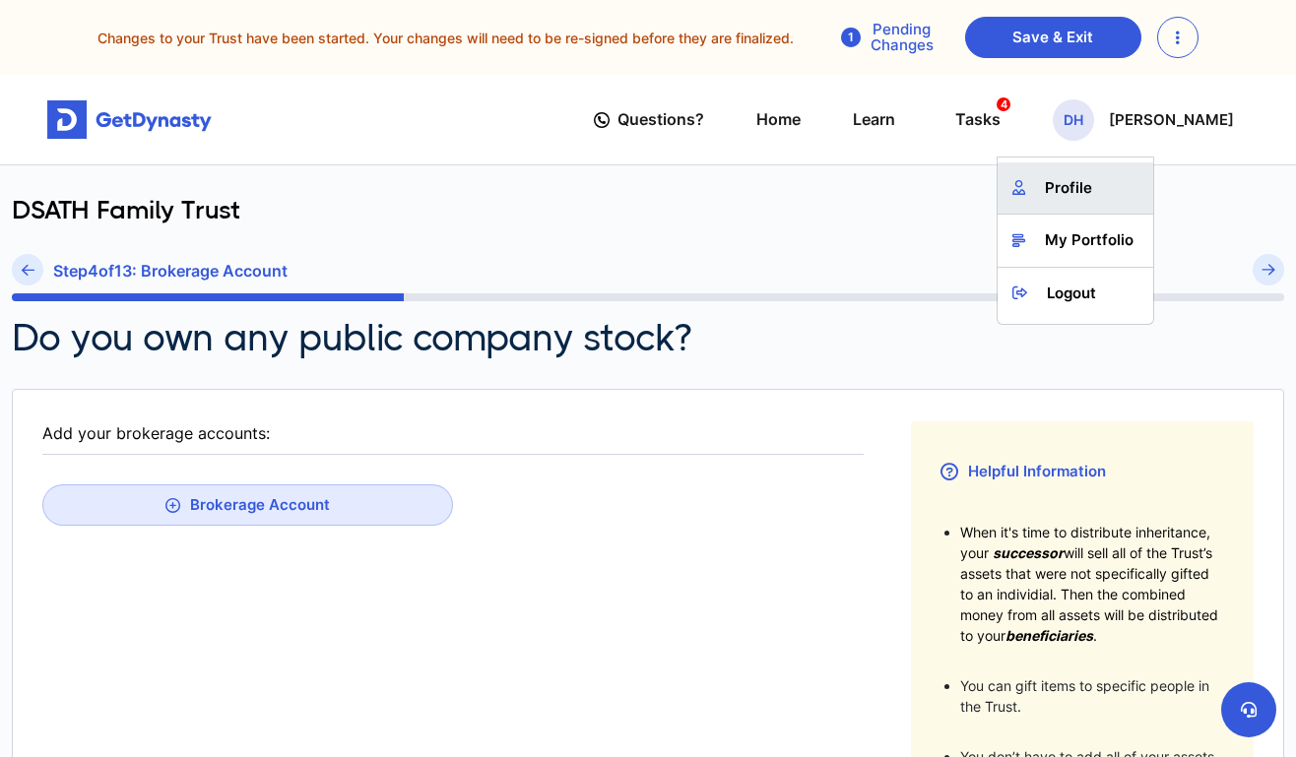
click at [1092, 203] on link "Profile" at bounding box center [1076, 189] width 156 height 52
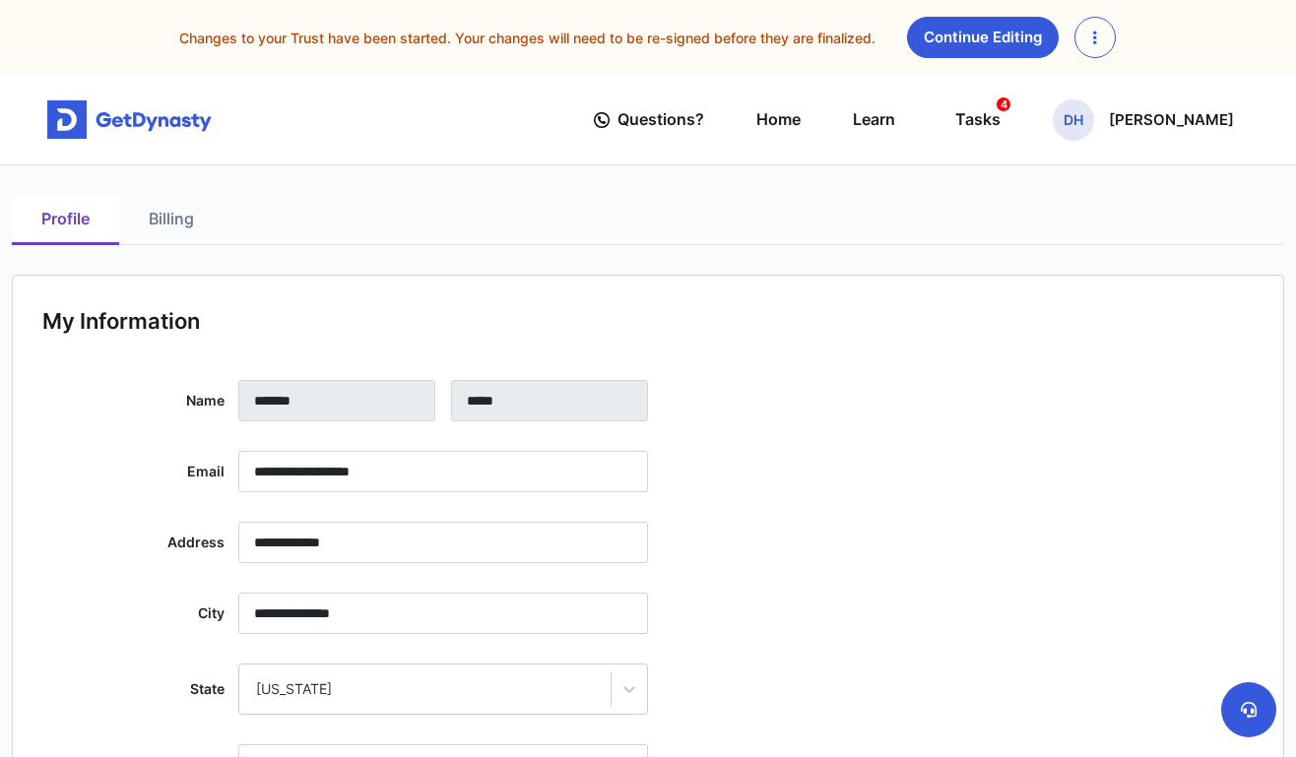
click at [170, 220] on link "Billing" at bounding box center [171, 220] width 104 height 50
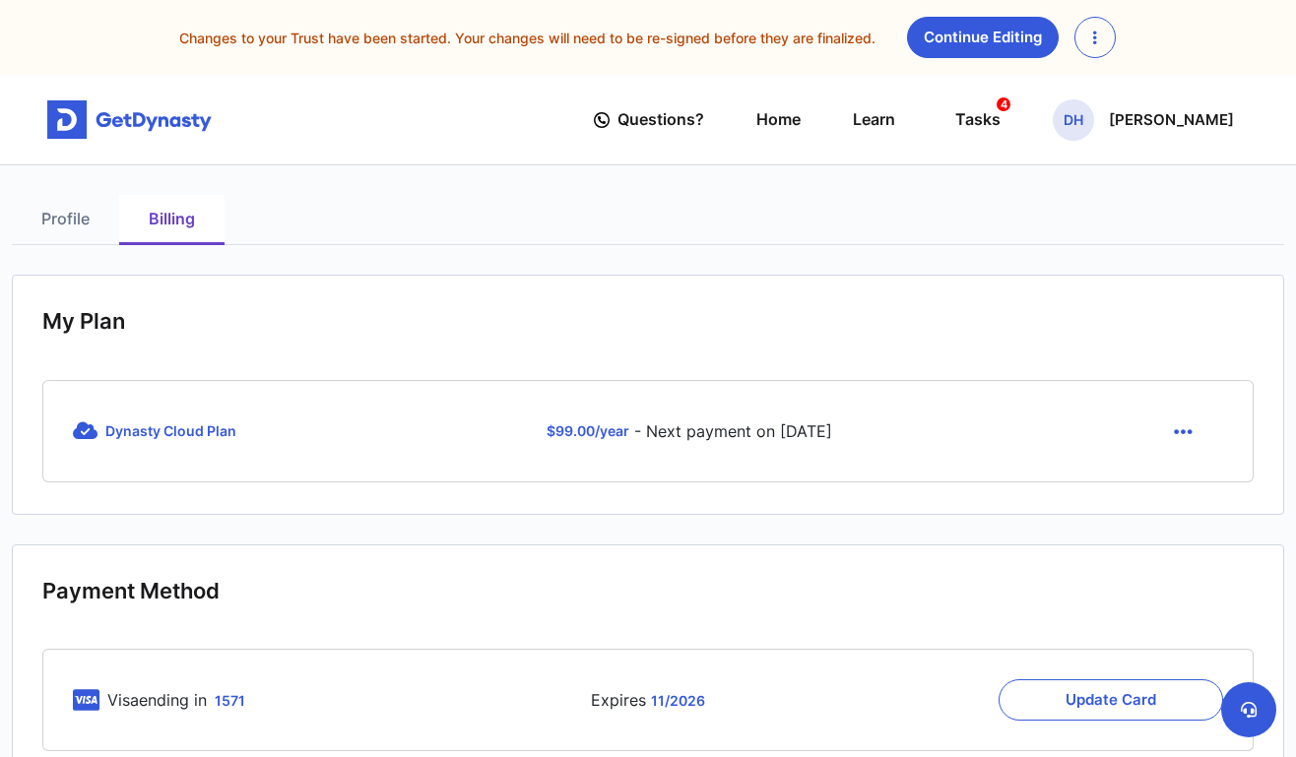
click at [1180, 437] on icon "button" at bounding box center [1183, 433] width 19 height 22
click at [1181, 480] on link "Cancel" at bounding box center [1186, 479] width 83 height 32
click at [1178, 445] on button "button" at bounding box center [1184, 431] width 80 height 41
click at [1184, 488] on link "Cancel" at bounding box center [1186, 479] width 83 height 32
click at [888, 349] on header "My Plan" at bounding box center [648, 328] width 1212 height 43
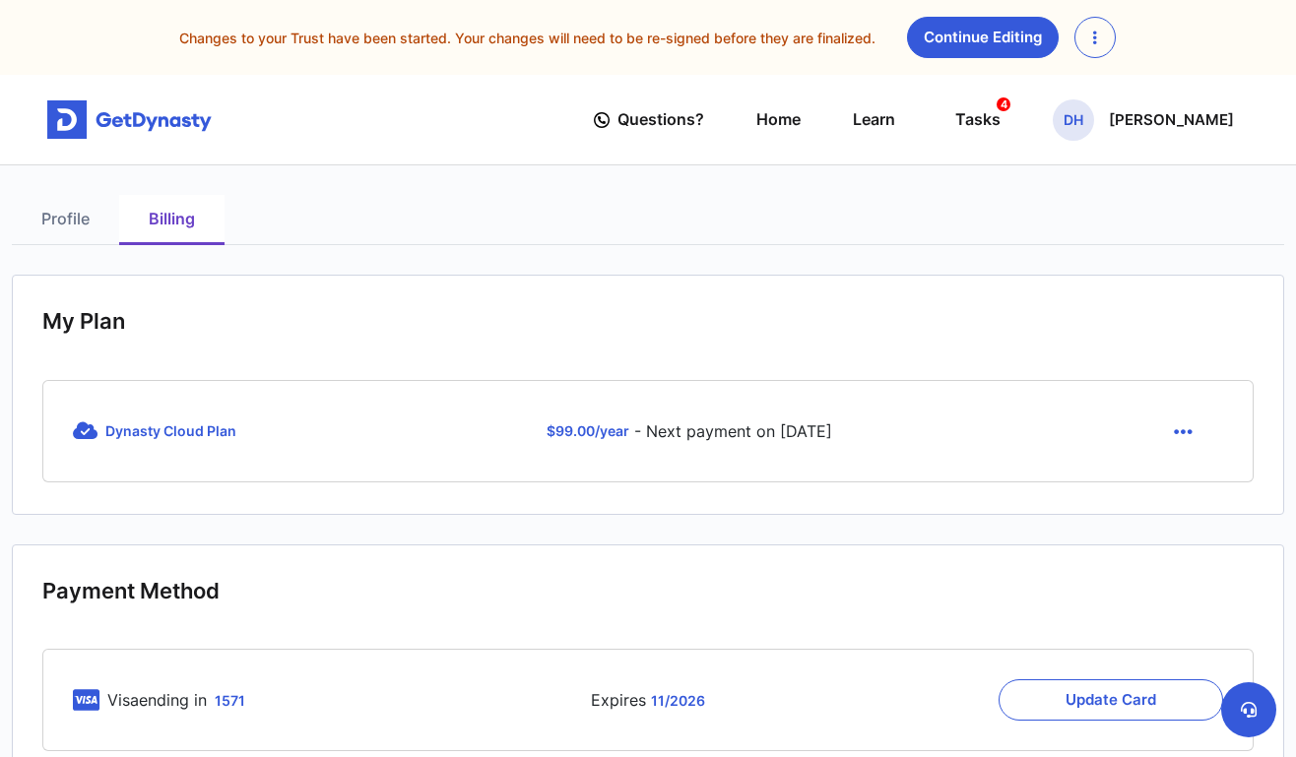
click at [652, 424] on div "$ 99.00 /year - Next payment on May 1, 2026" at bounding box center [689, 431] width 492 height 41
click at [1089, 116] on span "DH" at bounding box center [1073, 119] width 41 height 41
click at [1105, 234] on link "My Portfolio" at bounding box center [1076, 241] width 156 height 52
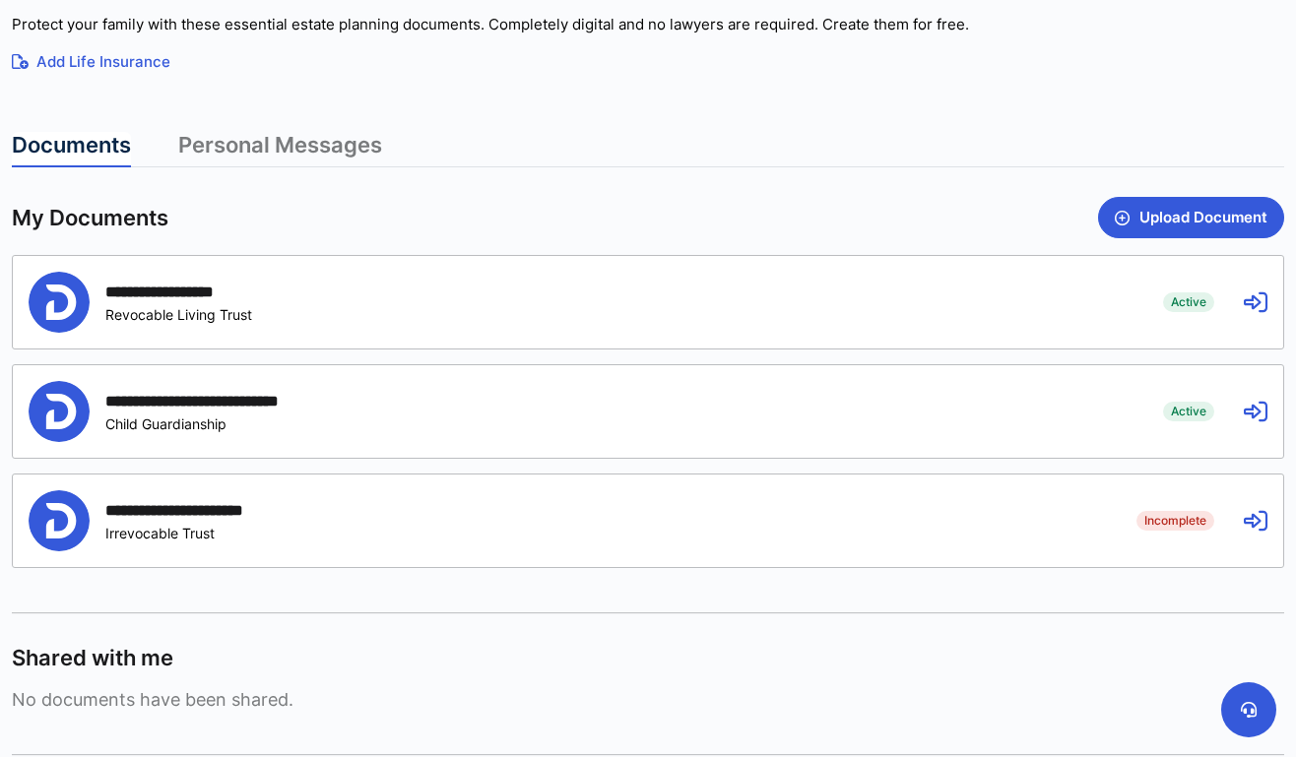
scroll to position [381, 0]
click at [1253, 309] on icon at bounding box center [1256, 302] width 24 height 24
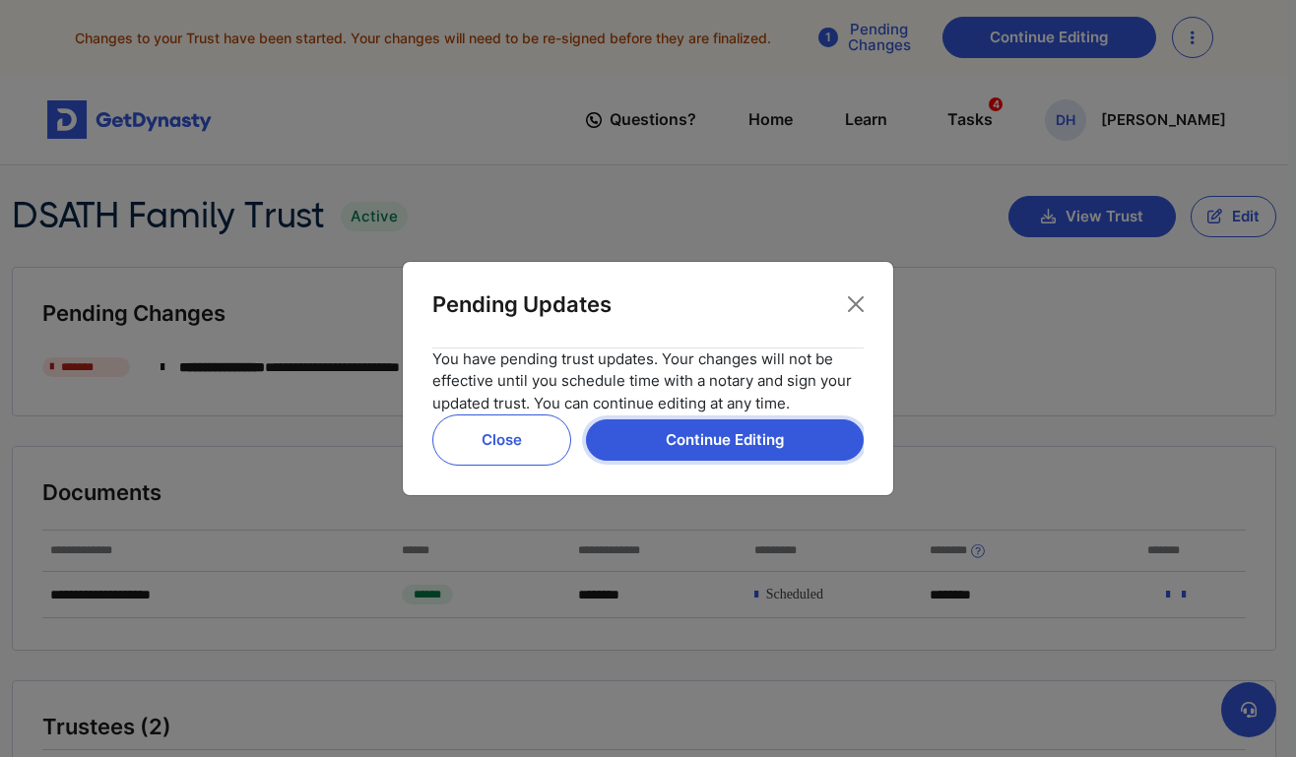
click at [713, 433] on button "Continue Editing" at bounding box center [725, 440] width 278 height 41
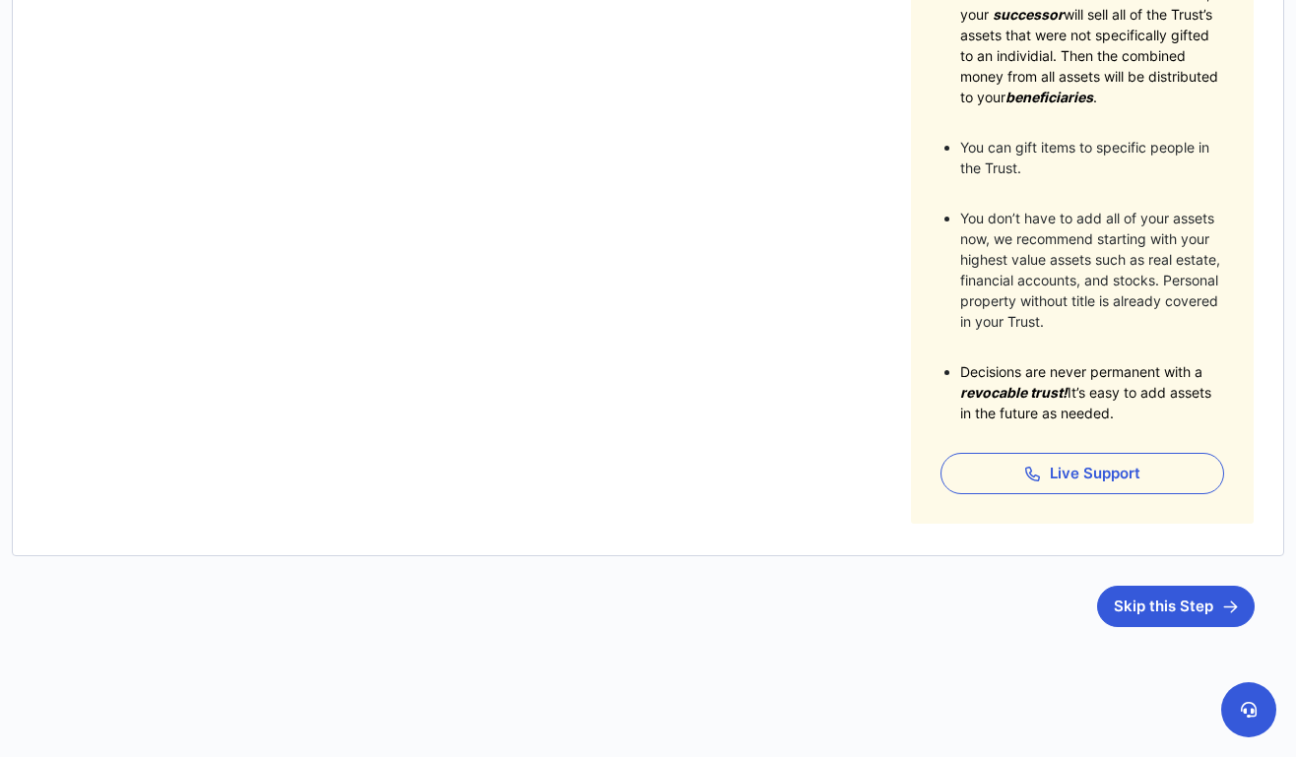
scroll to position [529, 0]
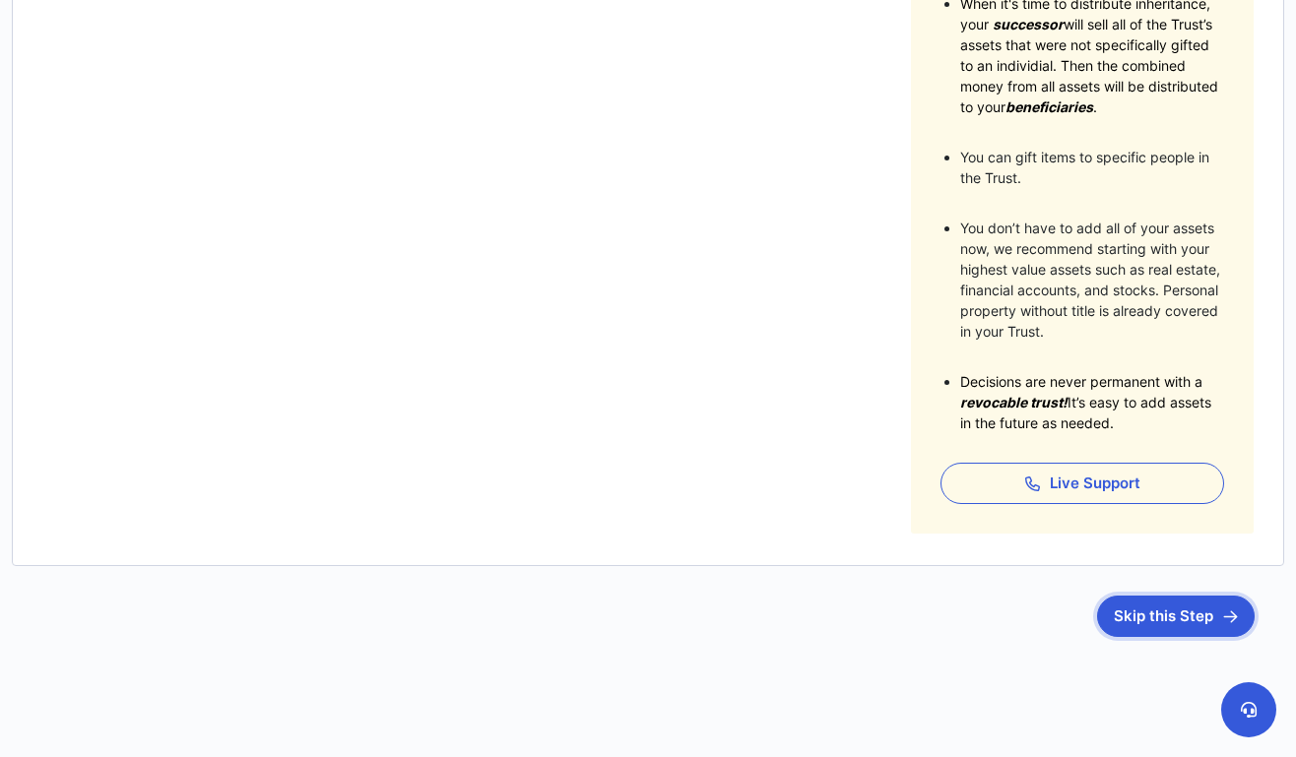
click at [1141, 623] on button "Skip this Step" at bounding box center [1176, 616] width 158 height 41
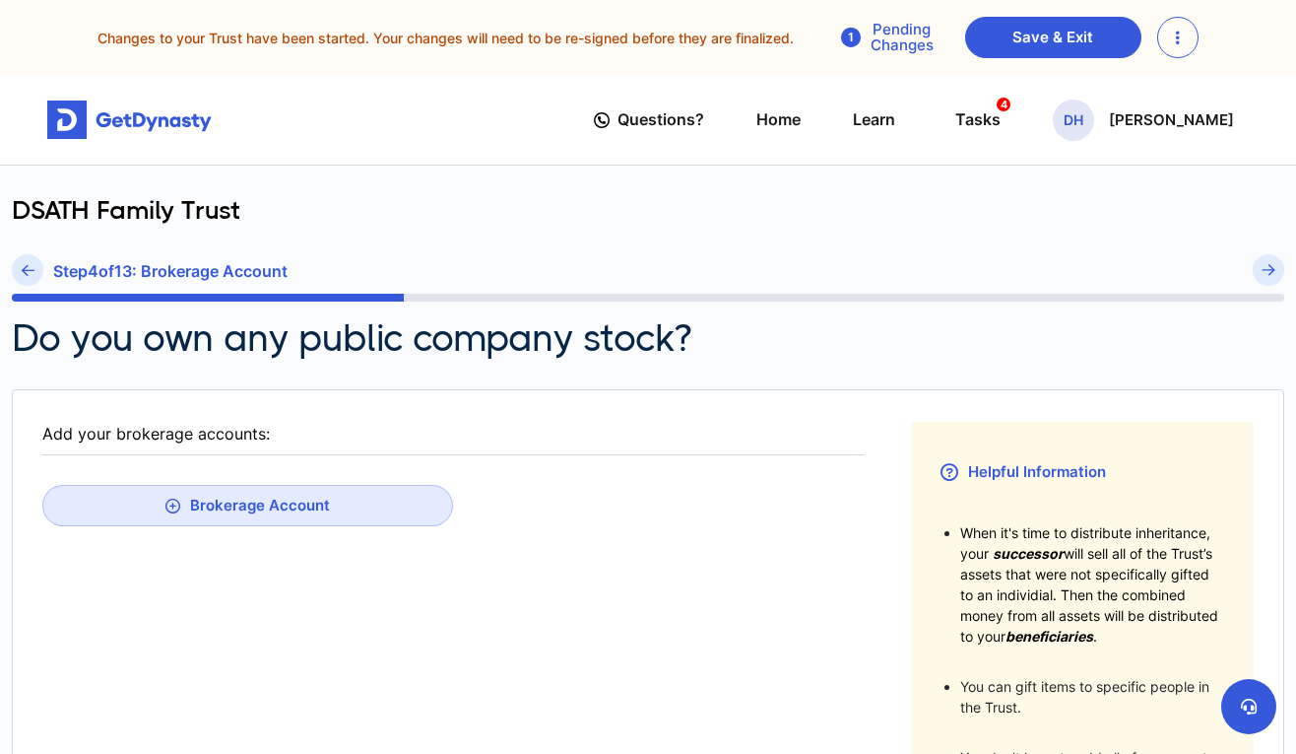
click at [864, 617] on fieldset "Add your brokerage accounts: Brokerage Account" at bounding box center [452, 742] width 821 height 641
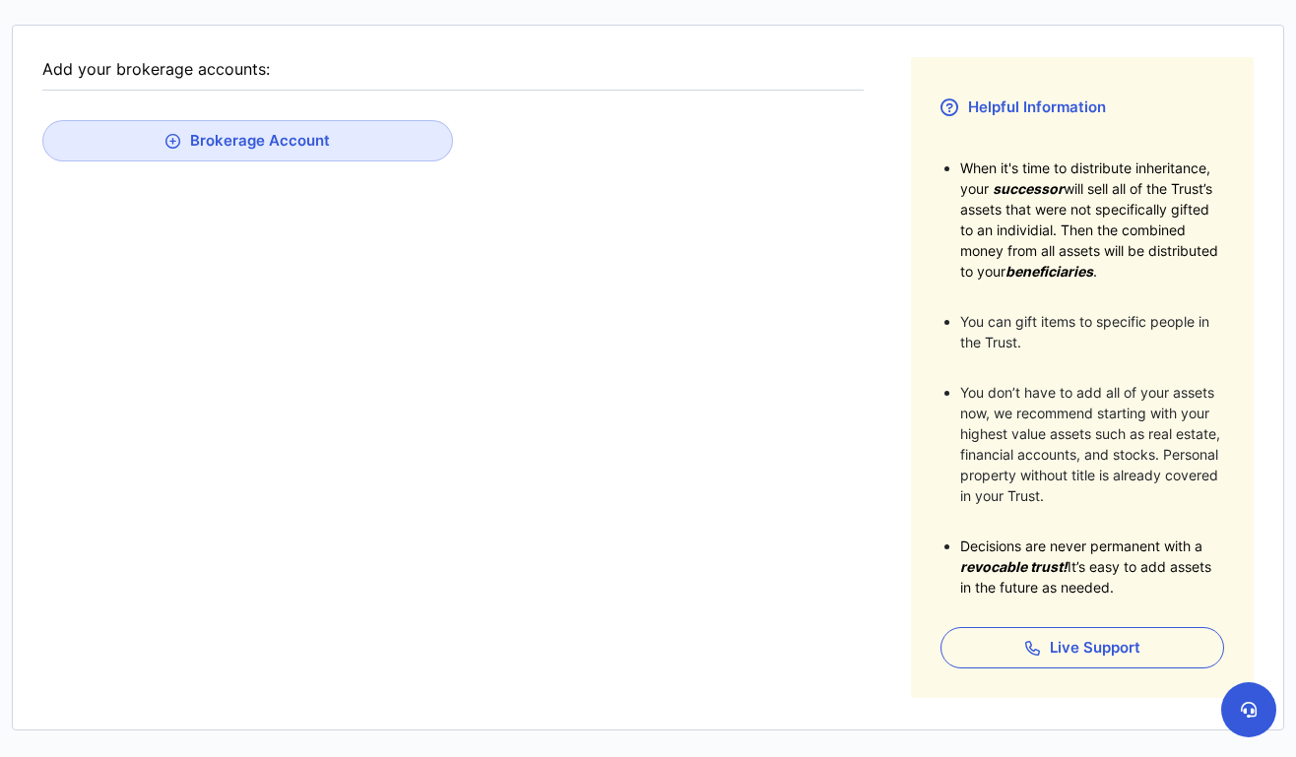
scroll to position [442, 0]
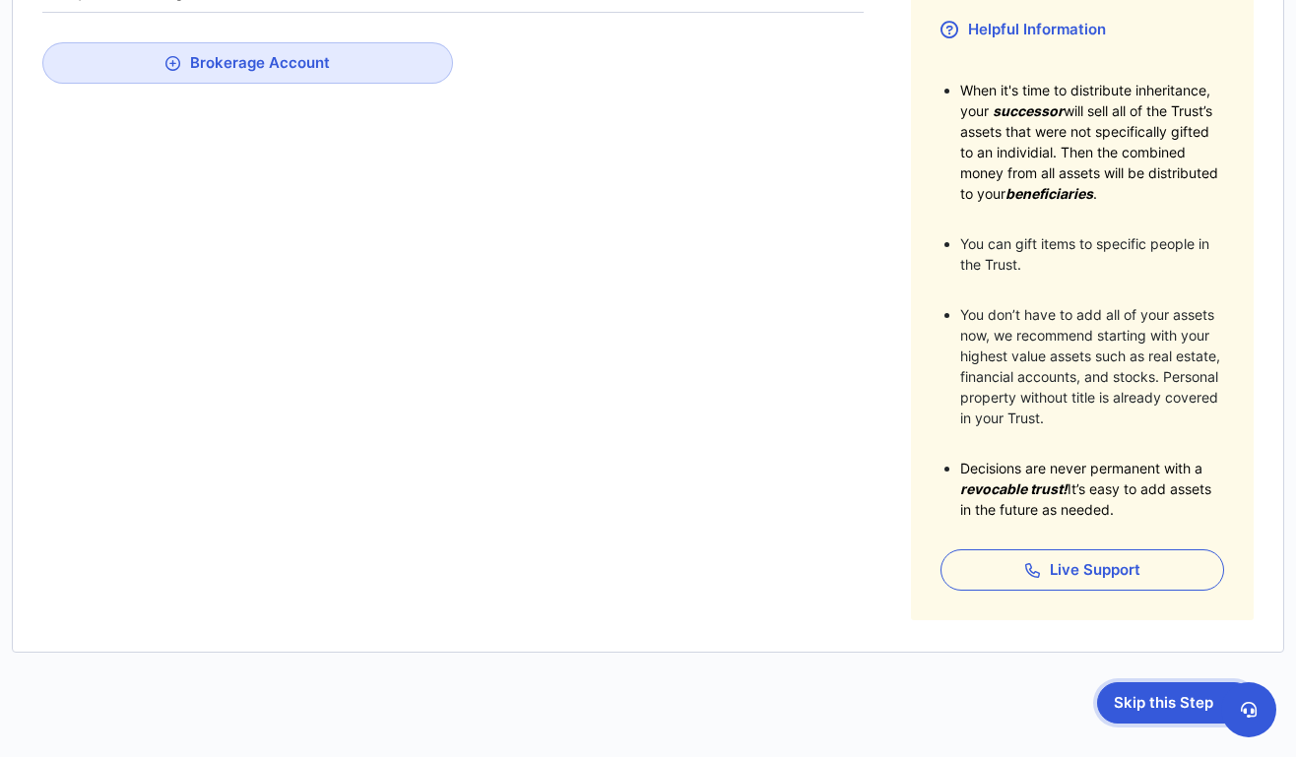
click at [1148, 699] on button "Skip this Step" at bounding box center [1176, 703] width 158 height 41
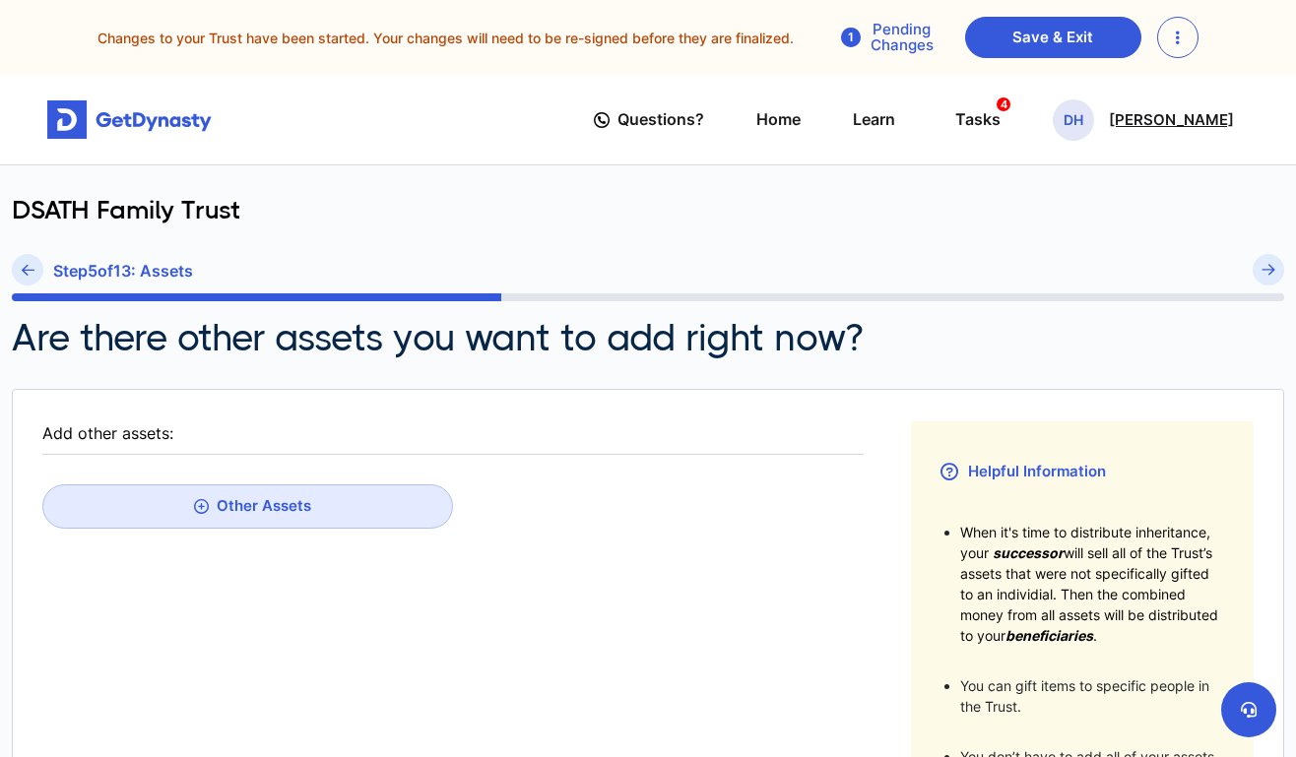
click at [1149, 123] on p "[PERSON_NAME]" at bounding box center [1171, 120] width 125 height 16
click at [1093, 254] on link "My Portfolio" at bounding box center [1076, 241] width 156 height 52
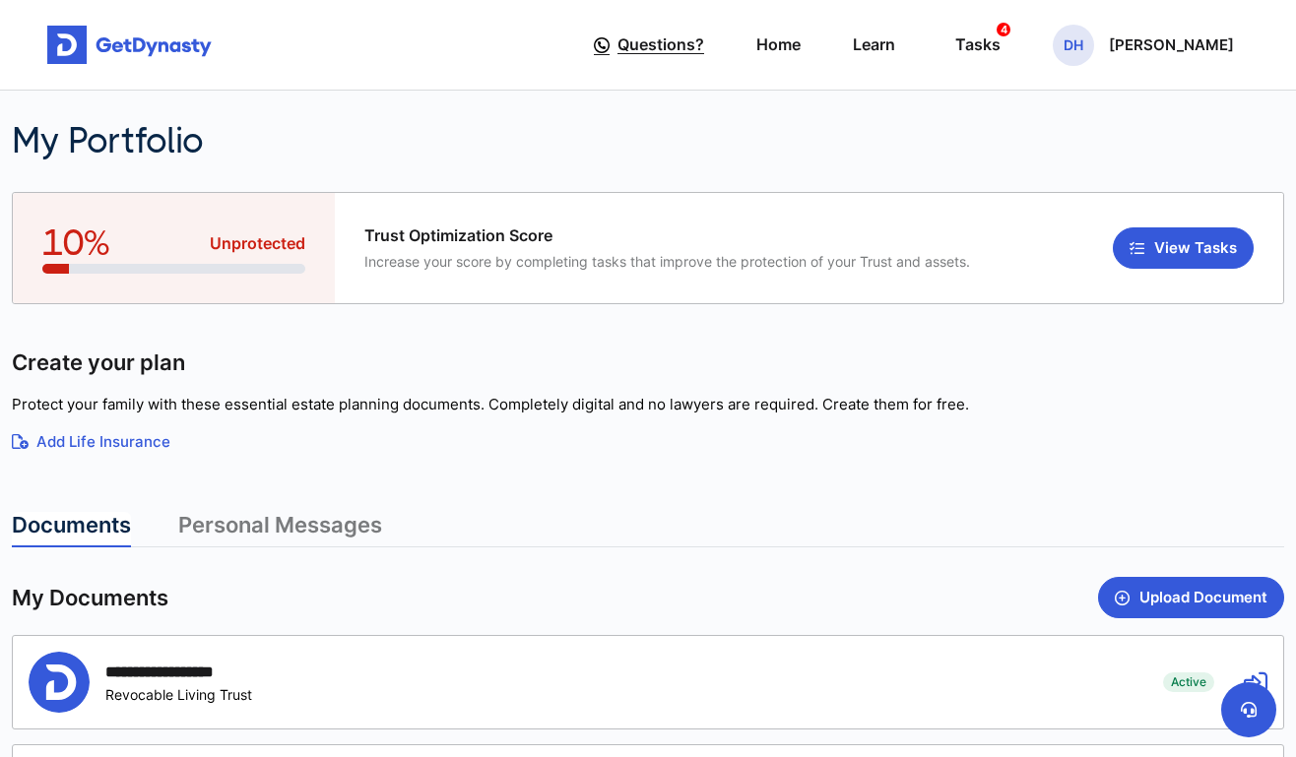
click at [689, 39] on span "Questions?" at bounding box center [661, 45] width 87 height 36
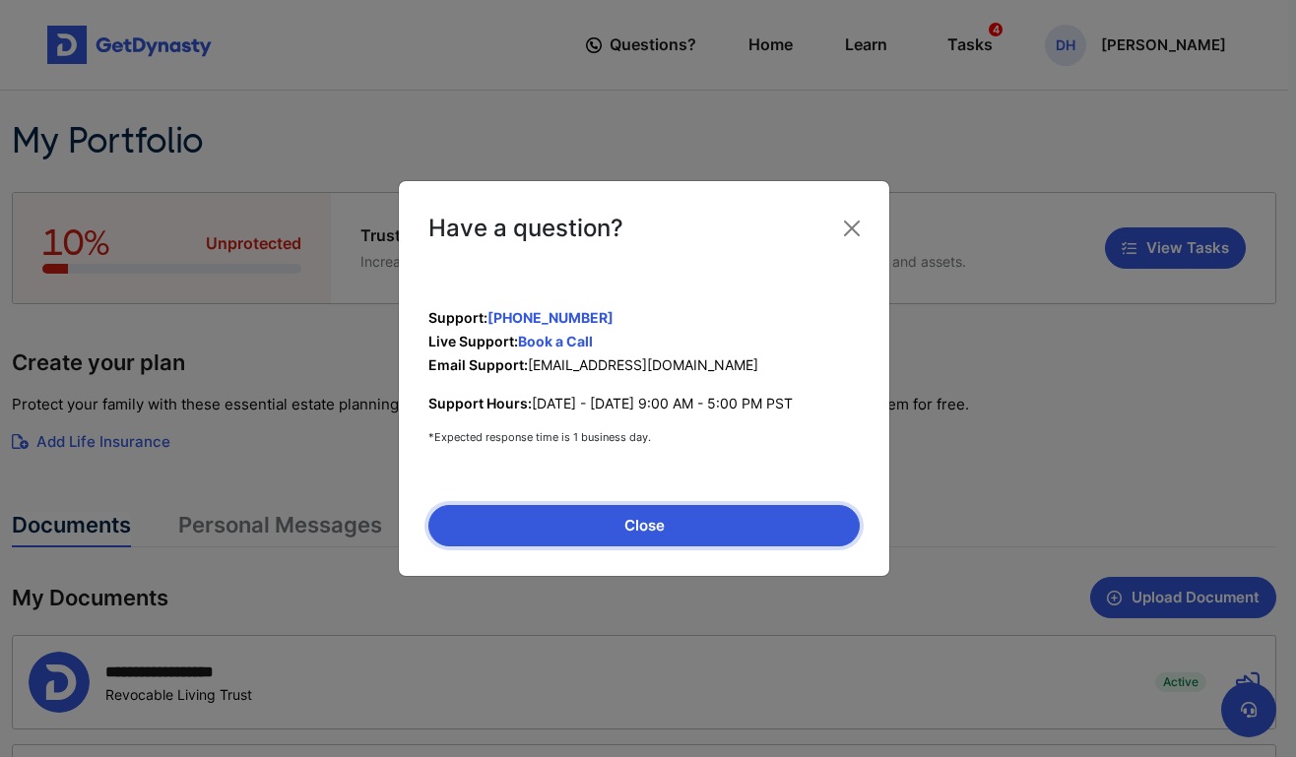
click at [648, 540] on button "Close" at bounding box center [643, 525] width 431 height 41
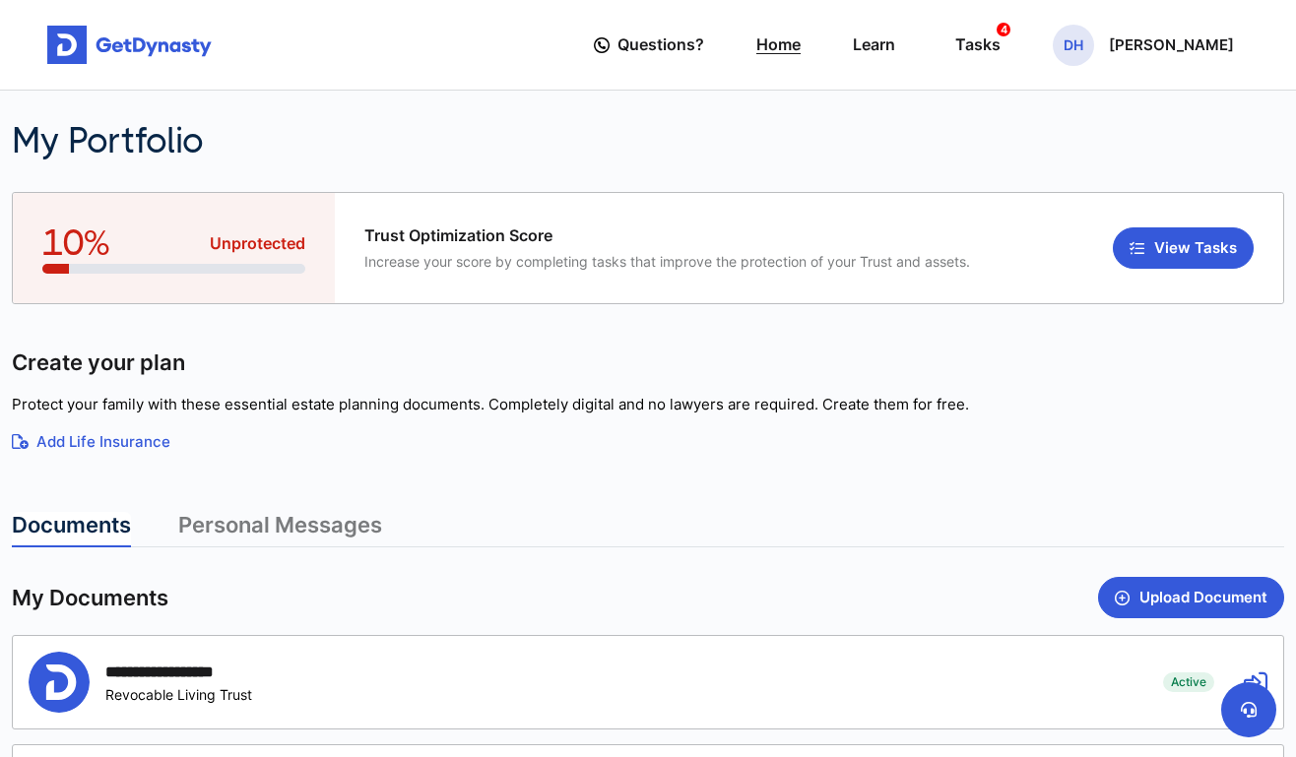
click at [801, 52] on link "Home" at bounding box center [778, 45] width 44 height 56
click at [1001, 45] on div "Tasks 4" at bounding box center [977, 45] width 45 height 36
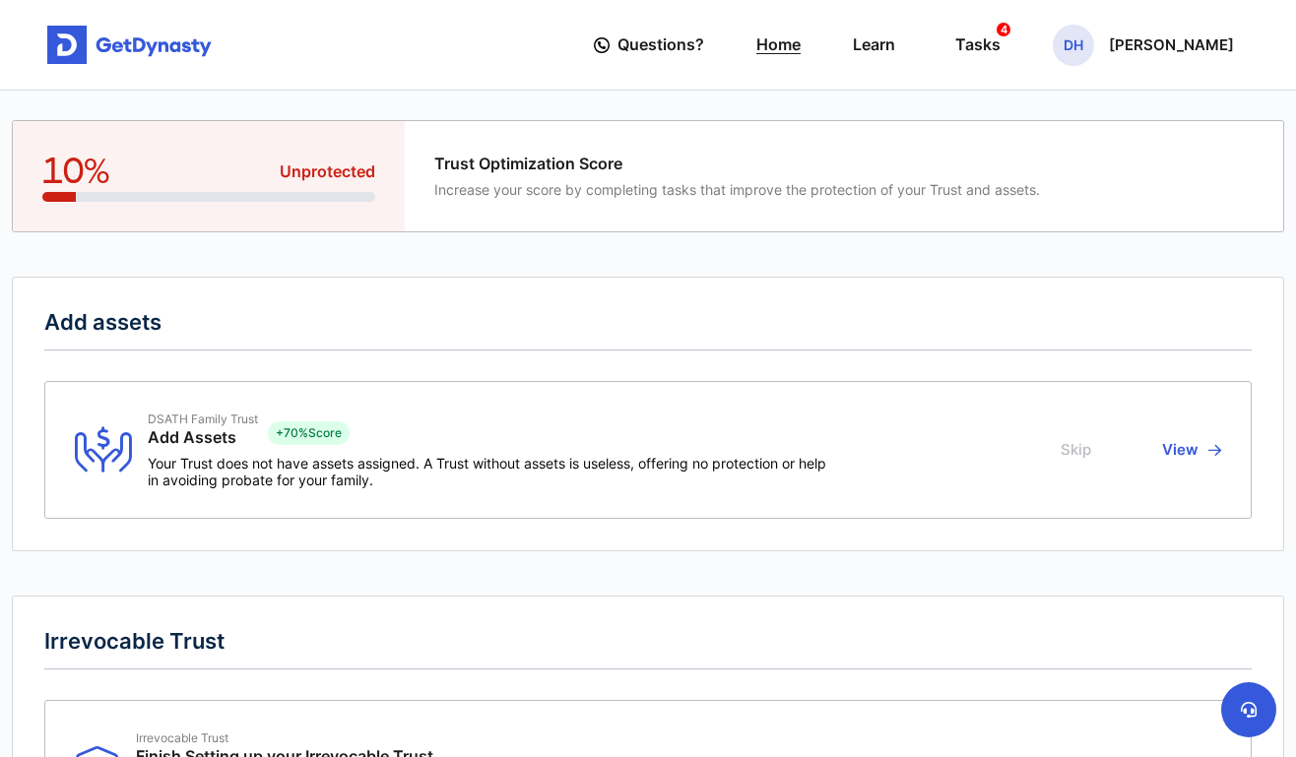
click at [801, 46] on link "Home" at bounding box center [778, 45] width 44 height 56
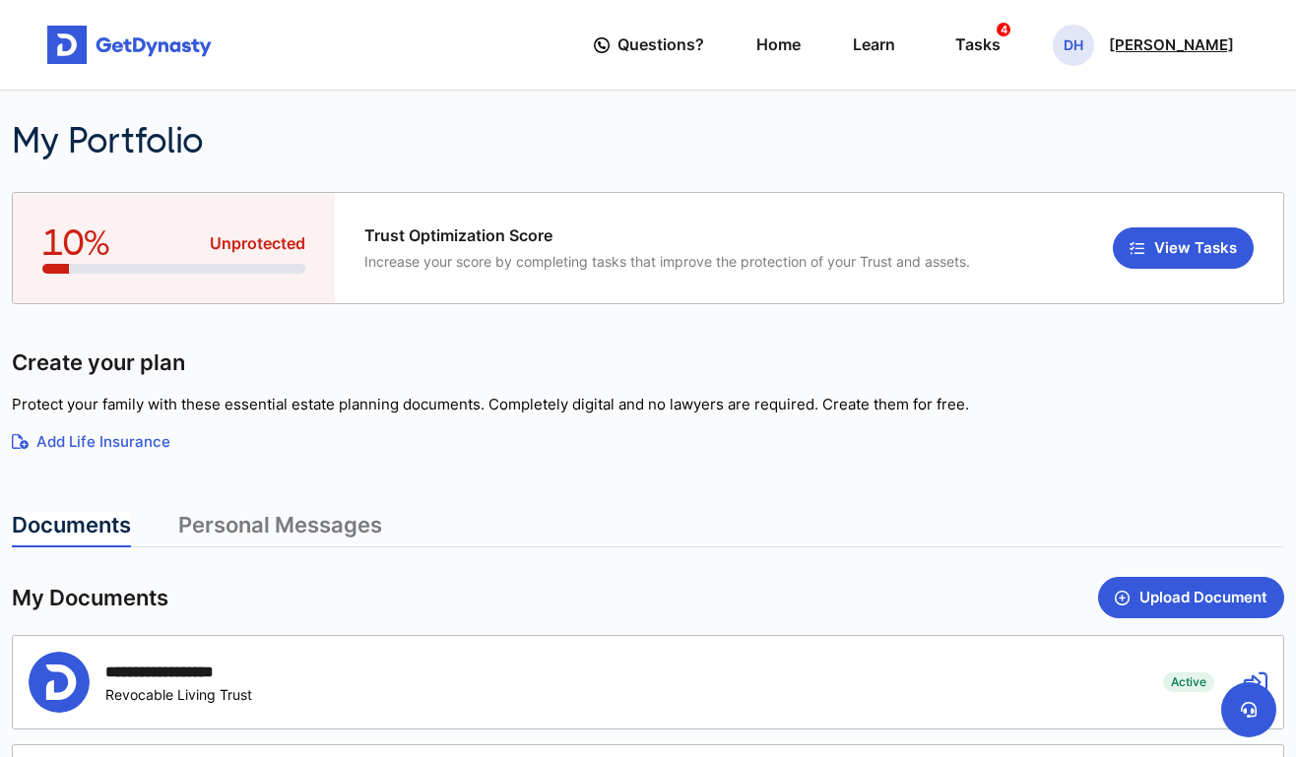
click at [1222, 42] on p "[PERSON_NAME]" at bounding box center [1171, 45] width 125 height 16
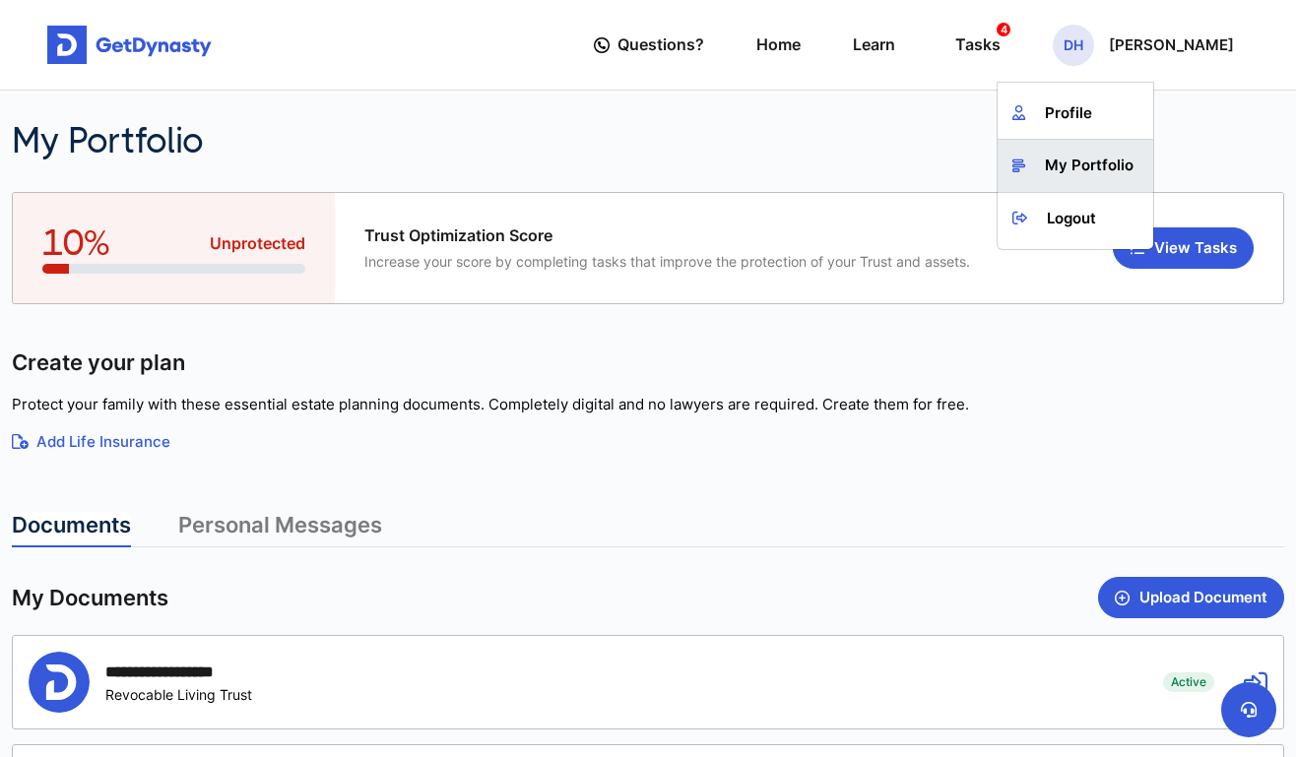
click at [1122, 161] on link "My Portfolio" at bounding box center [1076, 166] width 156 height 52
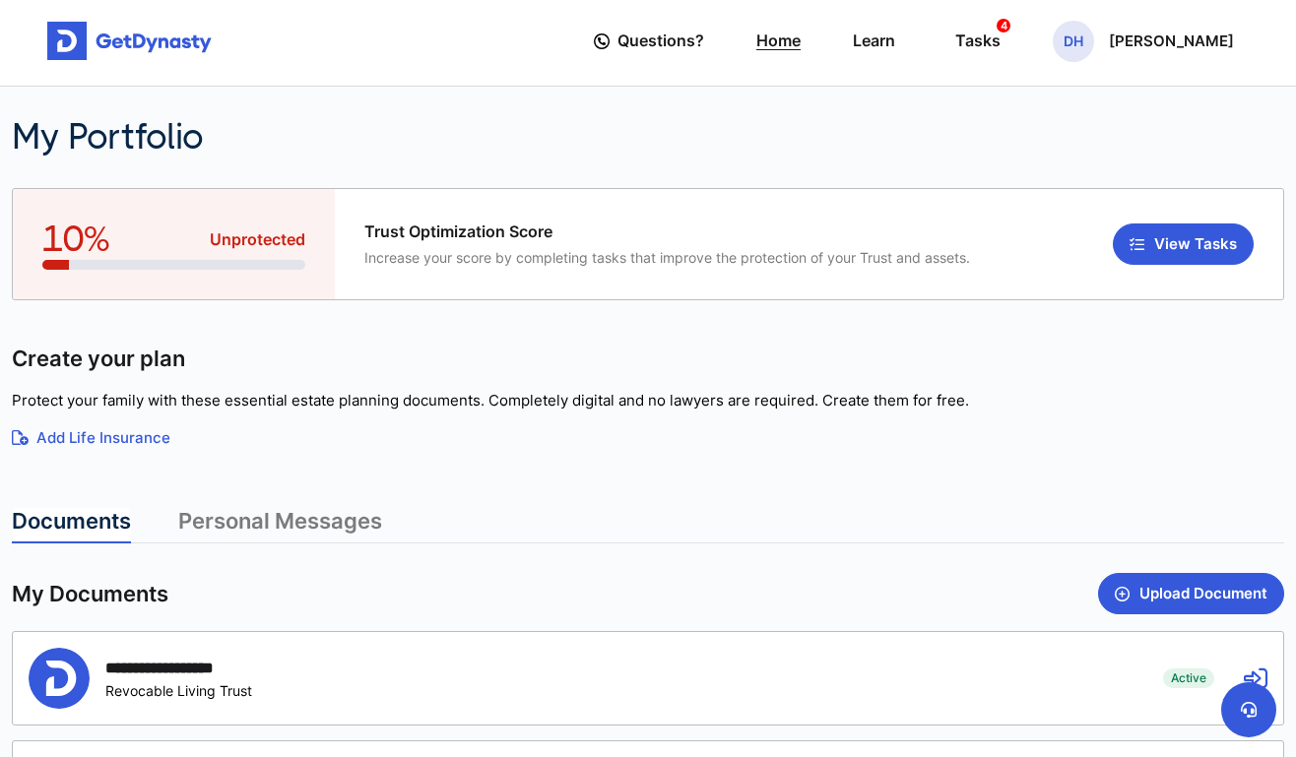
click at [796, 39] on link "Home" at bounding box center [778, 41] width 44 height 56
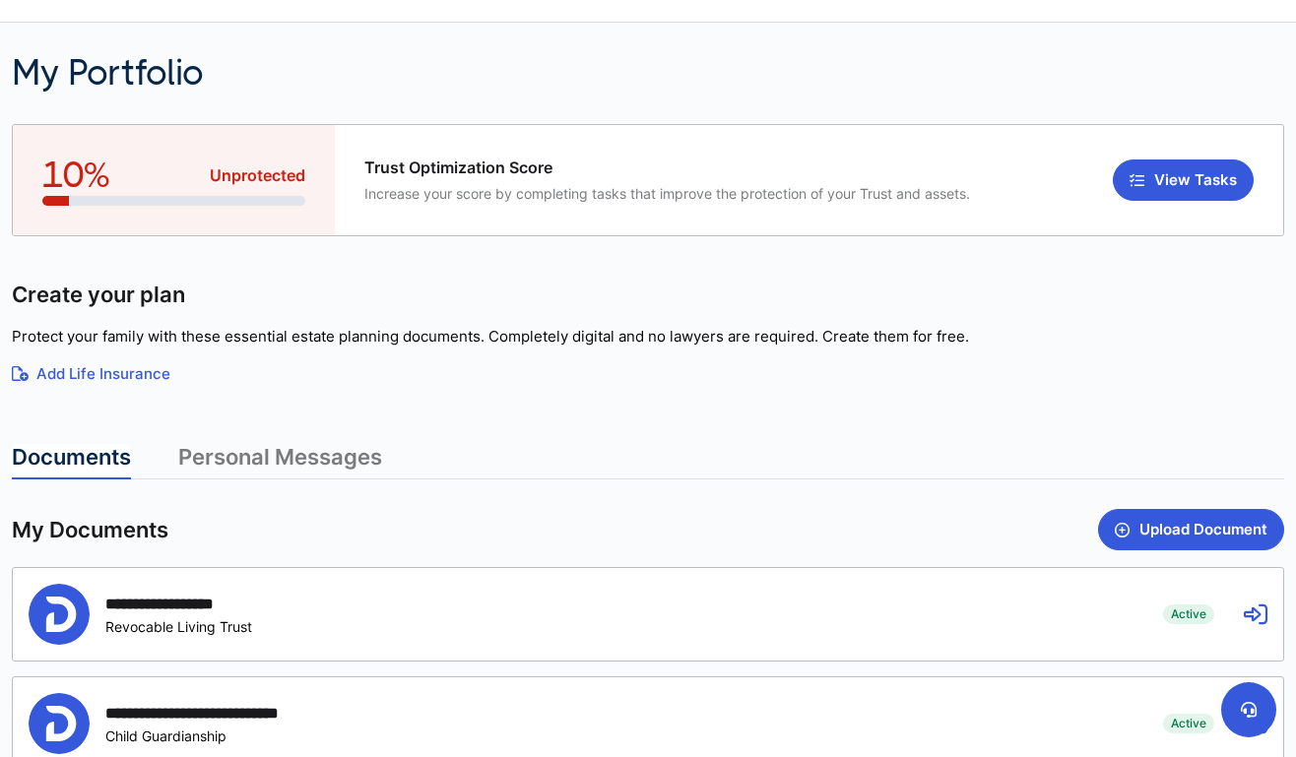
scroll to position [63, 0]
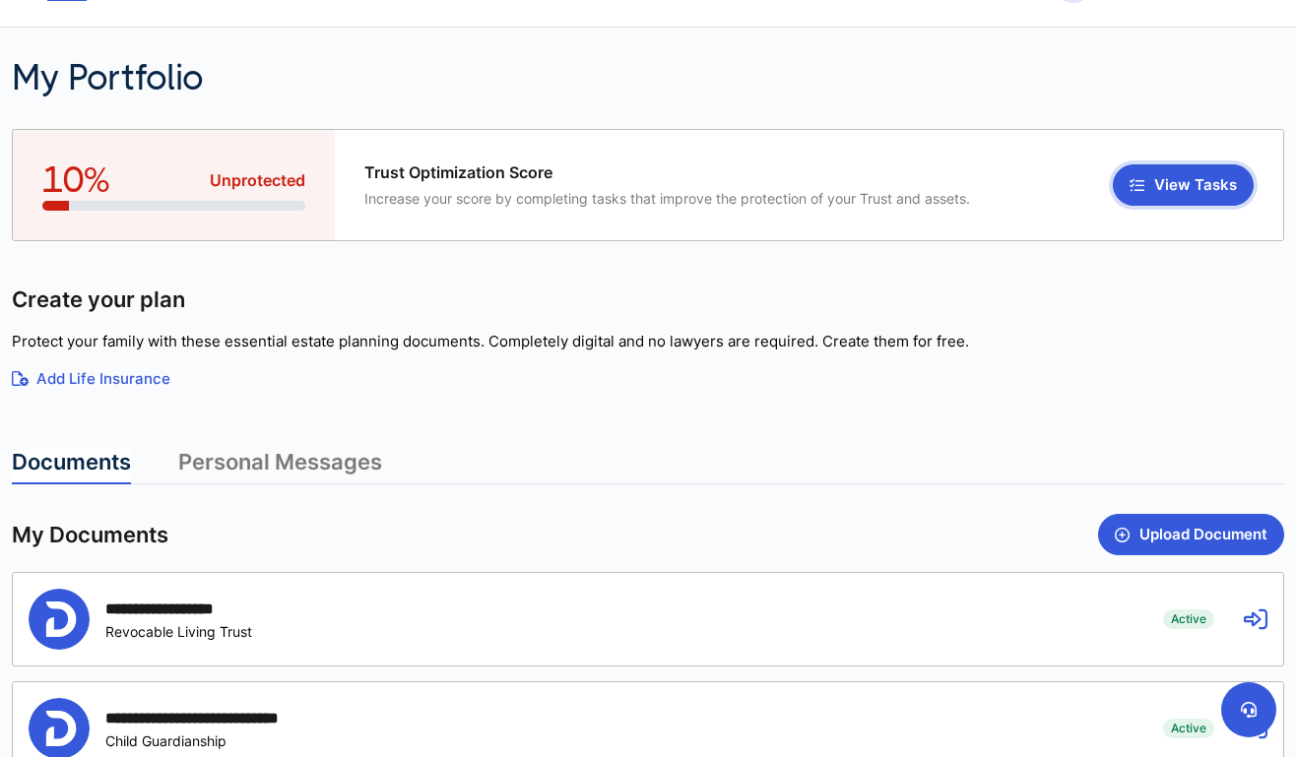
click at [1204, 186] on button "View Tasks" at bounding box center [1183, 184] width 141 height 41
